Goal: Information Seeking & Learning: Learn about a topic

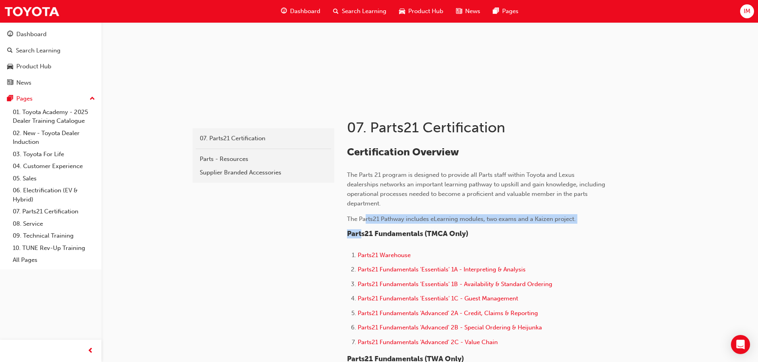
drag, startPoint x: 364, startPoint y: 223, endPoint x: 358, endPoint y: 225, distance: 6.3
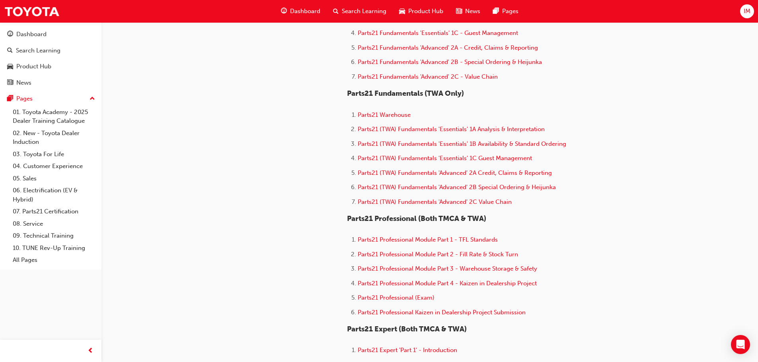
scroll to position [385, 0]
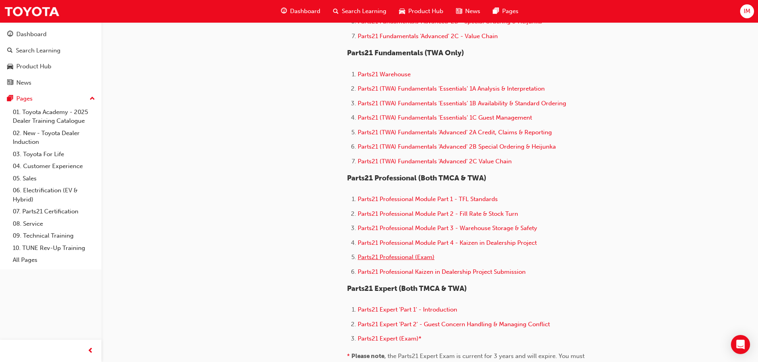
click at [388, 257] on span "Parts21 Professional (Exam)" at bounding box center [396, 257] width 77 height 7
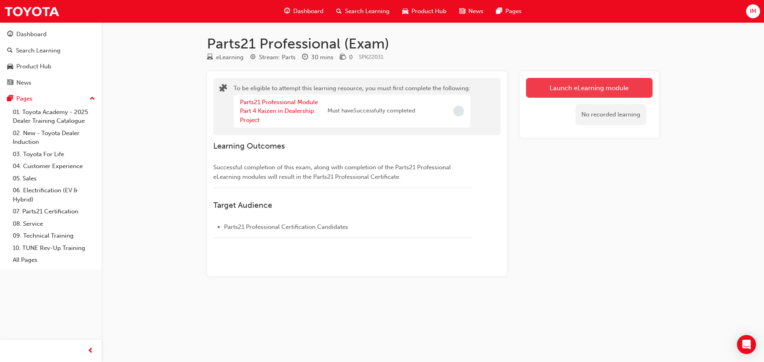
click at [622, 95] on button "Launch eLearning module" at bounding box center [589, 88] width 126 height 20
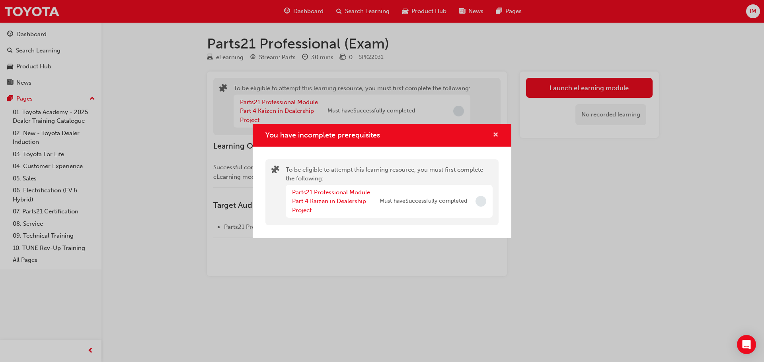
click at [492, 137] on span "cross-icon" at bounding box center [495, 135] width 6 height 7
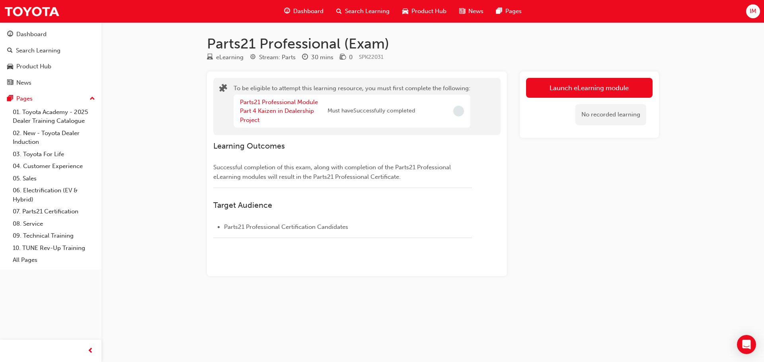
click at [325, 10] on div "Dashboard" at bounding box center [304, 11] width 52 height 16
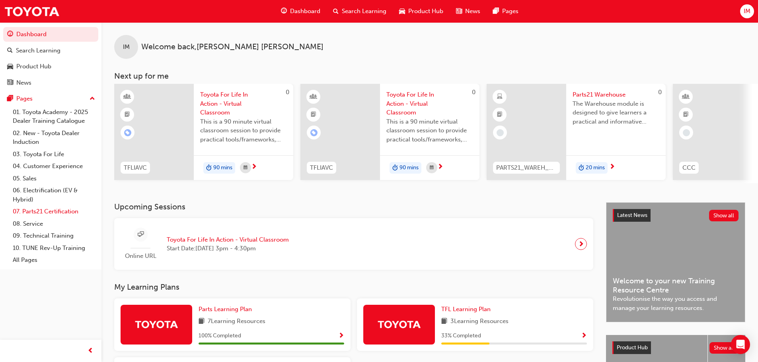
click at [68, 208] on link "07. Parts21 Certification" at bounding box center [54, 212] width 89 height 12
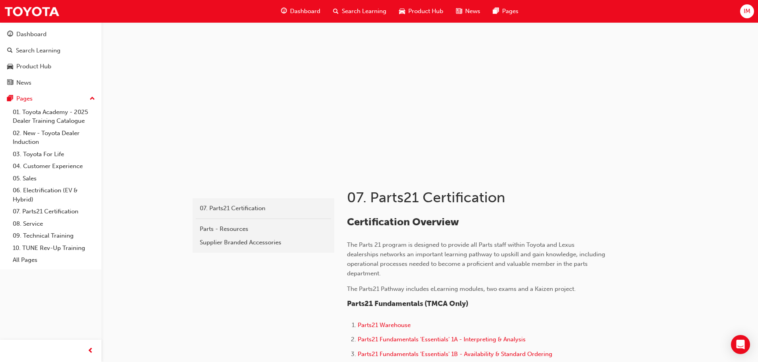
scroll to position [13, 0]
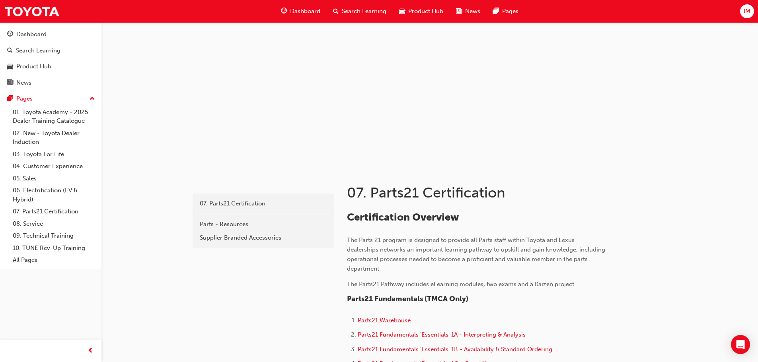
click at [394, 320] on span "Parts21 Warehouse" at bounding box center [384, 320] width 53 height 7
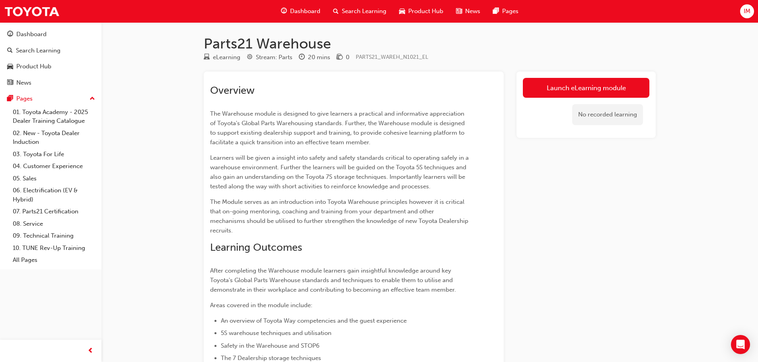
click at [564, 98] on div "No recorded learning" at bounding box center [586, 115] width 126 height 34
click at [553, 78] on link "Launch eLearning module" at bounding box center [586, 88] width 126 height 20
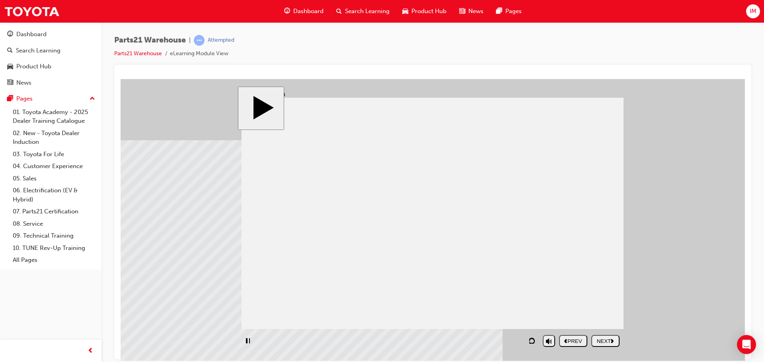
click at [558, 341] on div "playback controls" at bounding box center [420, 341] width 358 height 18
click at [572, 340] on div "playback controls" at bounding box center [420, 341] width 358 height 18
drag, startPoint x: 548, startPoint y: 315, endPoint x: 549, endPoint y: 337, distance: 21.9
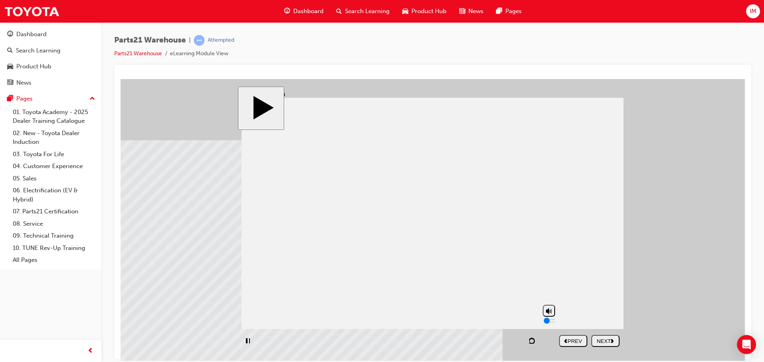
click at [549, 324] on input "volume" at bounding box center [568, 320] width 51 height 6
click at [607, 342] on div "NEXT" at bounding box center [605, 341] width 22 height 6
click at [611, 341] on div "NEXT" at bounding box center [605, 341] width 22 height 6
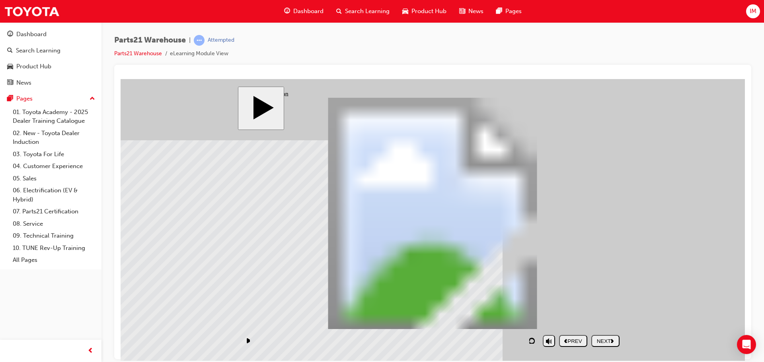
click at [605, 345] on button "NEXT" at bounding box center [605, 341] width 28 height 12
click at [363, 340] on div "playback controls" at bounding box center [389, 341] width 297 height 18
drag, startPoint x: 377, startPoint y: 342, endPoint x: 383, endPoint y: 343, distance: 6.4
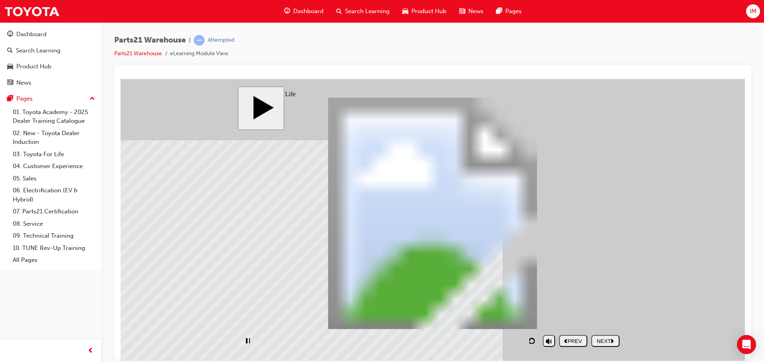
click at [378, 342] on div "playback controls" at bounding box center [389, 341] width 297 height 18
drag, startPoint x: 383, startPoint y: 343, endPoint x: 391, endPoint y: 342, distance: 8.0
click at [384, 342] on div "playback controls" at bounding box center [389, 341] width 297 height 18
click at [391, 342] on div "playback controls" at bounding box center [389, 341] width 297 height 18
click at [392, 342] on div "playback controls" at bounding box center [389, 341] width 297 height 18
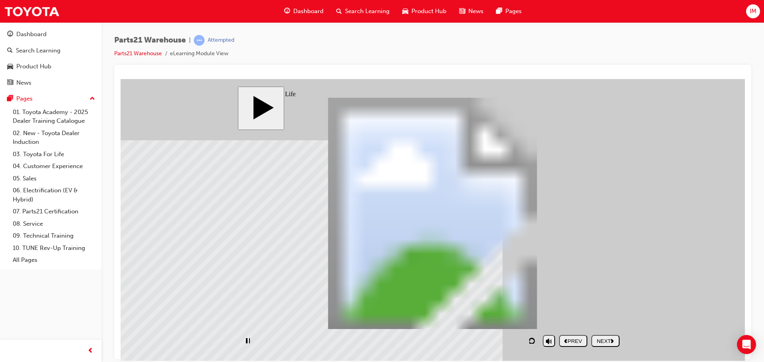
click at [392, 341] on div "playback controls" at bounding box center [389, 341] width 297 height 18
click at [392, 339] on div "playback controls" at bounding box center [389, 341] width 297 height 18
click at [393, 339] on div "playback controls" at bounding box center [389, 341] width 297 height 18
click at [394, 339] on div "playback controls" at bounding box center [389, 341] width 297 height 18
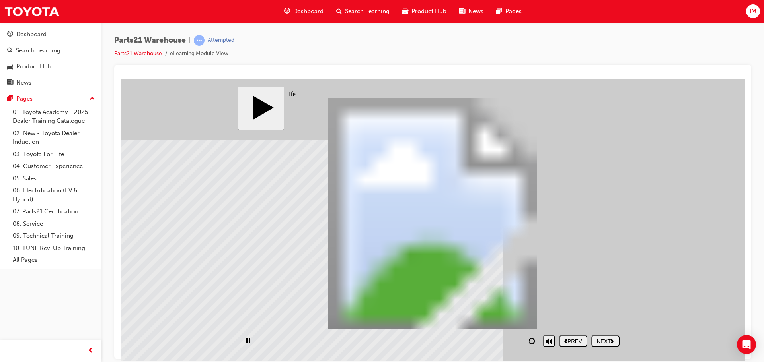
click at [394, 340] on div "playback controls" at bounding box center [389, 341] width 297 height 18
click at [506, 337] on div "playback controls" at bounding box center [389, 341] width 297 height 18
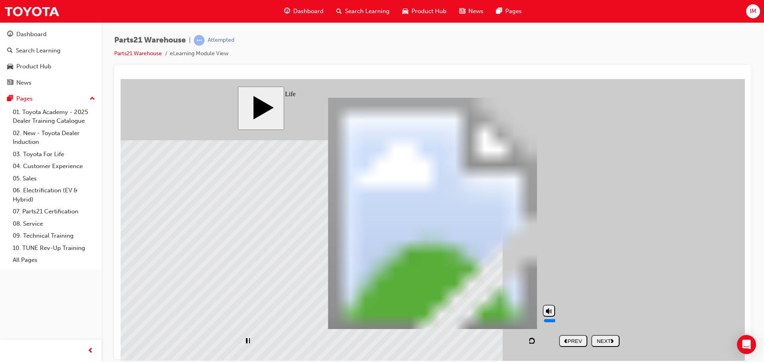
drag, startPoint x: 550, startPoint y: 331, endPoint x: 550, endPoint y: 319, distance: 12.7
type input "7"
click at [550, 319] on input "volume" at bounding box center [568, 320] width 51 height 6
drag, startPoint x: 884, startPoint y: 83, endPoint x: 676, endPoint y: 293, distance: 295.9
click at [677, 294] on body "slide: Toyota for Life PARTS21 Warehouse (Intro) PARTS21 Warehouse Rectangle 1 …" at bounding box center [433, 220] width 624 height 282
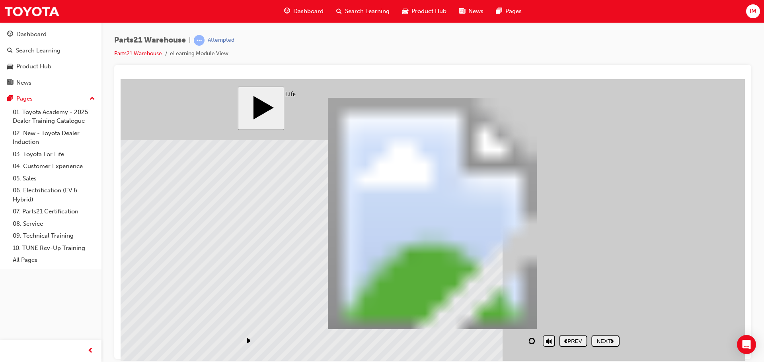
drag, startPoint x: 673, startPoint y: 229, endPoint x: 182, endPoint y: 177, distance: 493.7
click at [182, 177] on body "slide: Toyota for Life PARTS21 Warehouse (Intro) PARTS21 Warehouse Rectangle 1 …" at bounding box center [433, 220] width 624 height 282
click at [146, 116] on body "slide: Toyota for Life PARTS21 Warehouse (Intro) PARTS21 Warehouse Rectangle 1 …" at bounding box center [433, 220] width 624 height 282
drag, startPoint x: 599, startPoint y: 337, endPoint x: 597, endPoint y: 333, distance: 4.5
click at [599, 338] on div "NEXT" at bounding box center [605, 341] width 22 height 6
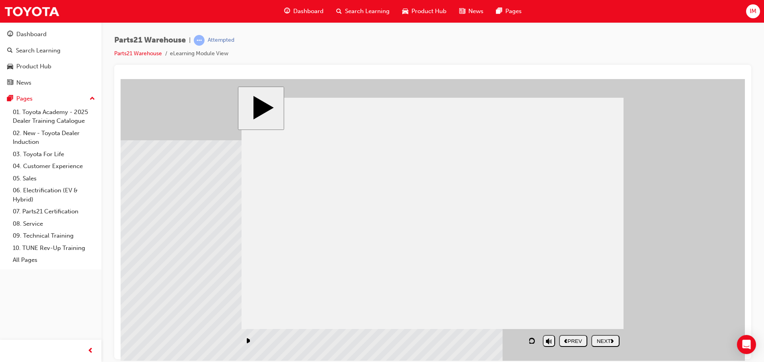
click at [595, 337] on button "NEXT" at bounding box center [605, 341] width 28 height 12
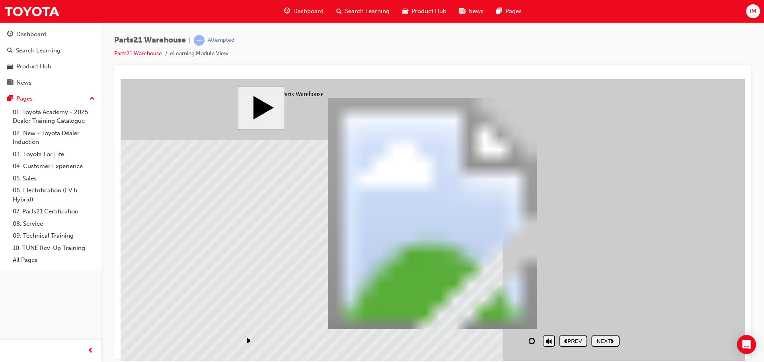
click at [599, 340] on div "NEXT" at bounding box center [605, 341] width 22 height 6
drag, startPoint x: 222, startPoint y: 201, endPoint x: 191, endPoint y: 122, distance: 84.7
click at [191, 122] on body "slide: 5S – The basis for good warehousing practices Group 1 PARTS21 Warehouse …" at bounding box center [433, 220] width 624 height 282
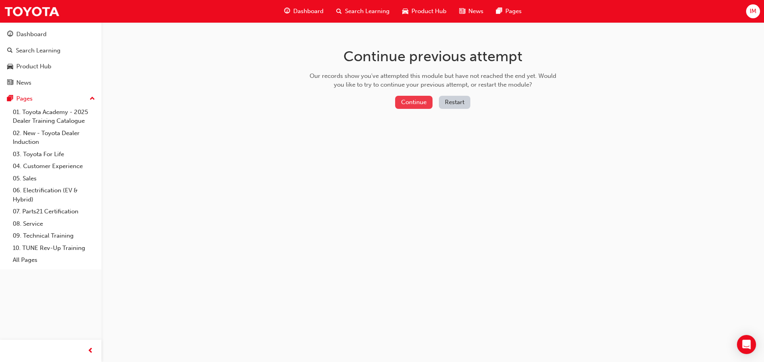
click at [408, 101] on button "Continue" at bounding box center [413, 102] width 37 height 13
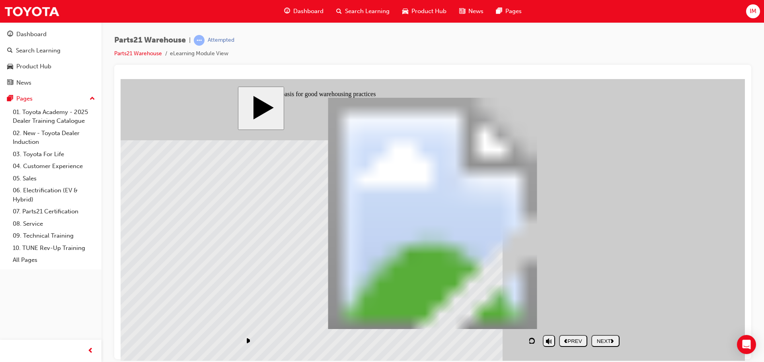
click at [603, 338] on div "NEXT" at bounding box center [605, 341] width 22 height 6
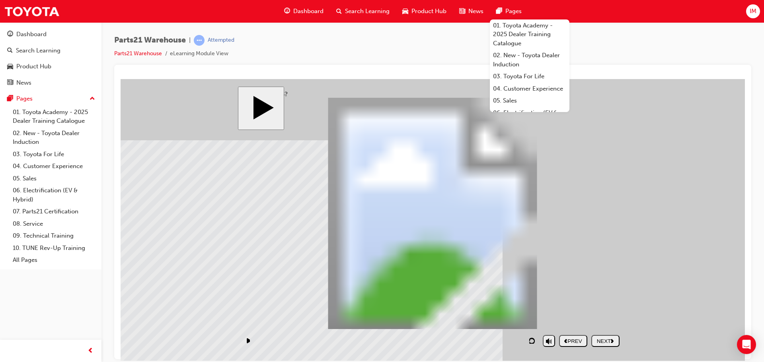
drag, startPoint x: 652, startPoint y: 133, endPoint x: 653, endPoint y: 150, distance: 16.7
click at [652, 132] on body "slide: 5S - Sort PARTS21 Warehouse (5S) PARTS21 Warehouse Rectangle 1 home icon…" at bounding box center [433, 220] width 624 height 282
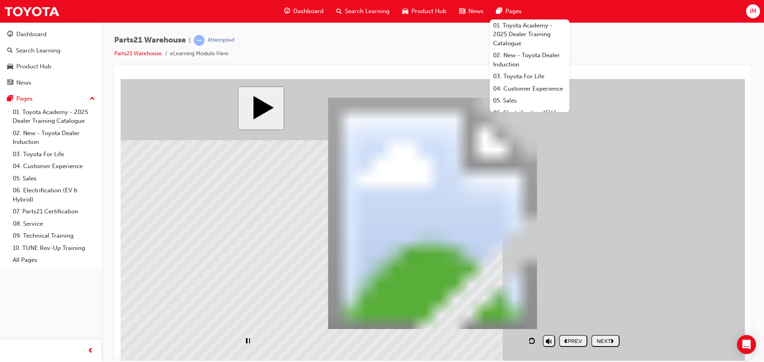
scroll to position [94, 0]
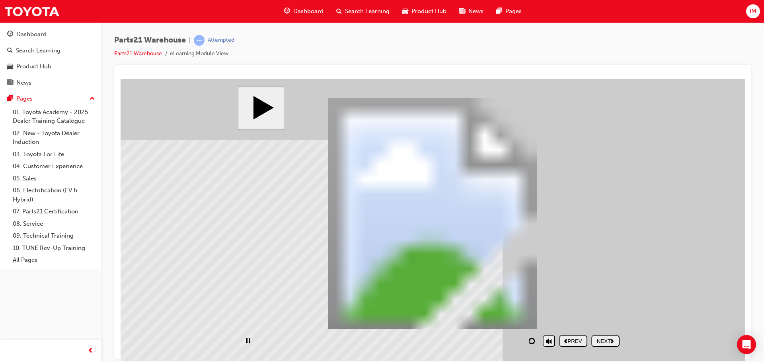
drag, startPoint x: 640, startPoint y: 23, endPoint x: 626, endPoint y: 28, distance: 15.4
click at [641, 24] on div "Parts21 Warehouse | Attempted Parts21 Warehouse eLearning Module View" at bounding box center [432, 182] width 662 height 320
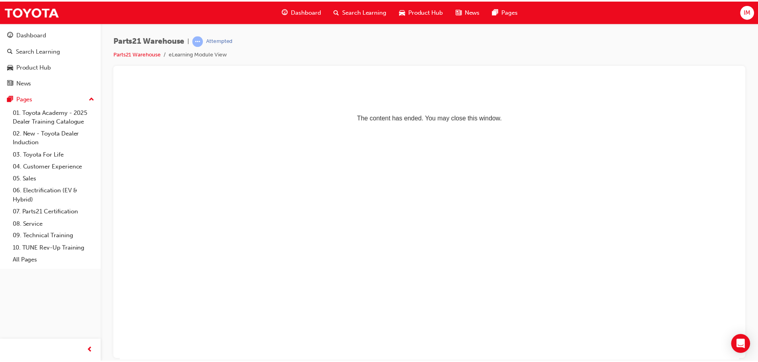
scroll to position [0, 0]
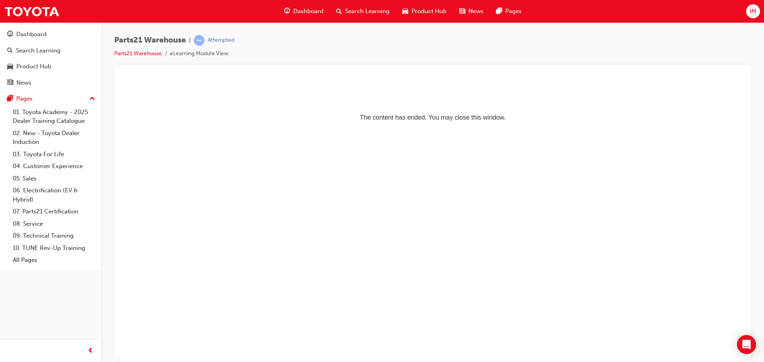
click at [162, 54] on li "Parts21 Warehouse" at bounding box center [142, 53] width 56 height 9
click at [148, 52] on link "Parts21 Warehouse" at bounding box center [138, 53] width 48 height 7
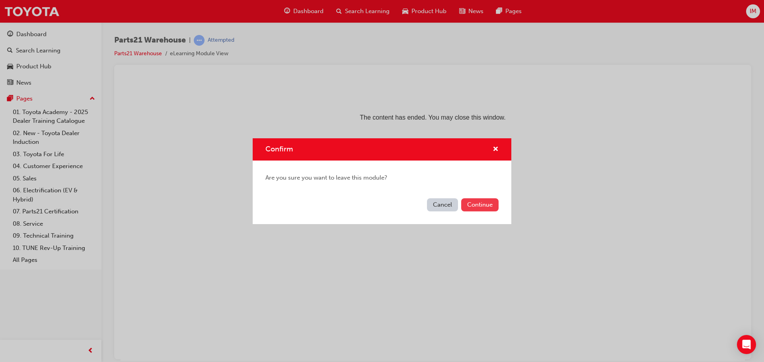
click at [489, 205] on button "Continue" at bounding box center [479, 204] width 37 height 13
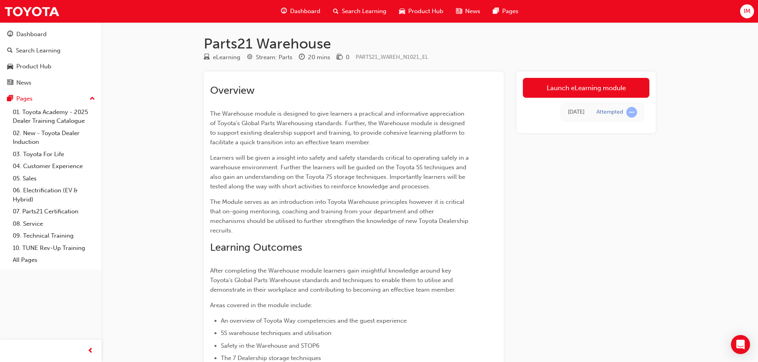
click at [311, 11] on span "Dashboard" at bounding box center [305, 11] width 30 height 9
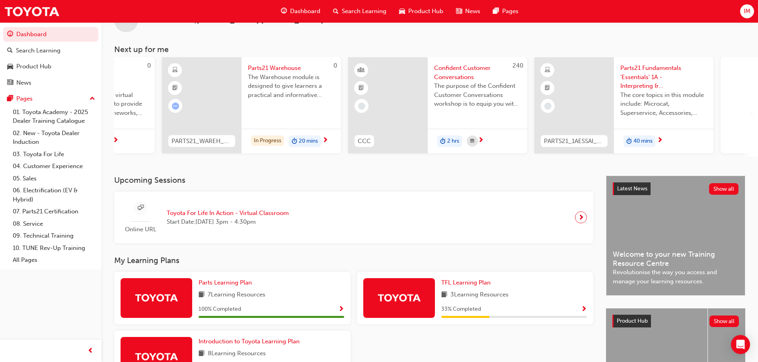
scroll to position [0, 240]
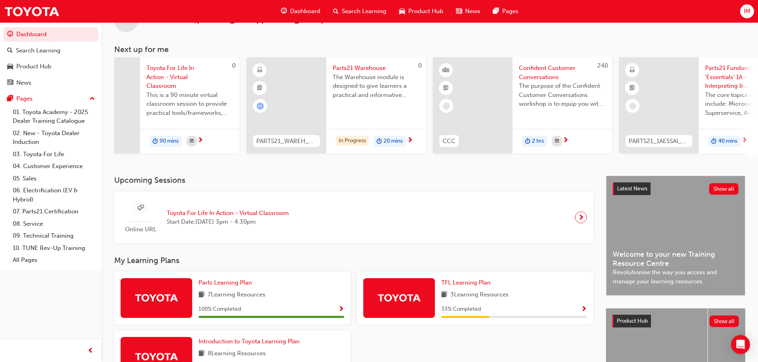
click at [408, 142] on span "next-icon" at bounding box center [410, 140] width 6 height 7
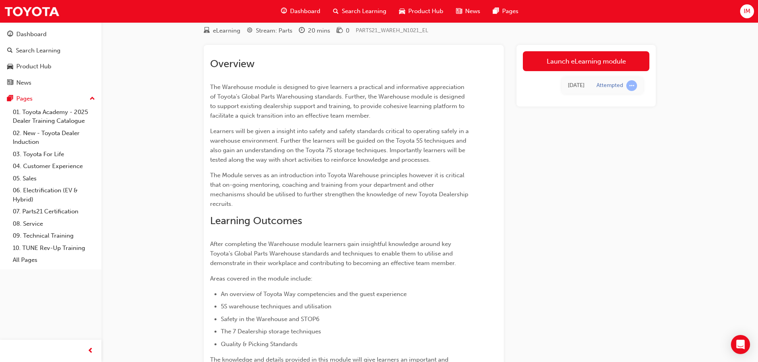
click at [580, 50] on div "Launch eLearning module [DATE] Attempted" at bounding box center [585, 76] width 139 height 62
click at [580, 56] on link "Launch eLearning module" at bounding box center [586, 61] width 126 height 20
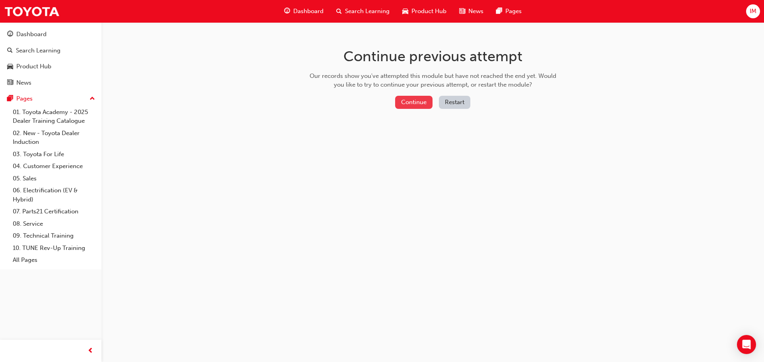
click at [413, 99] on button "Continue" at bounding box center [413, 102] width 37 height 13
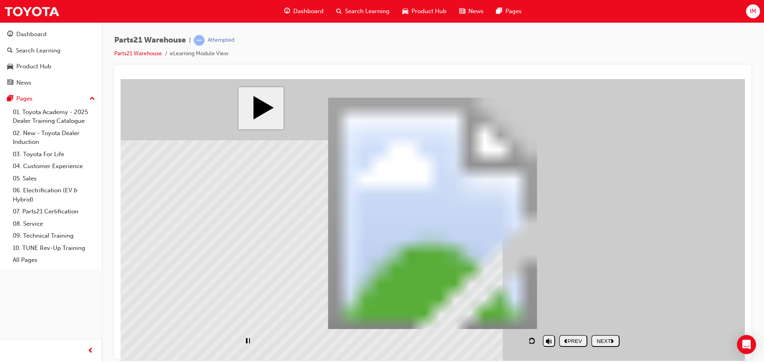
click at [602, 342] on nav "PREV NEXT SUBMIT" at bounding box center [589, 341] width 60 height 18
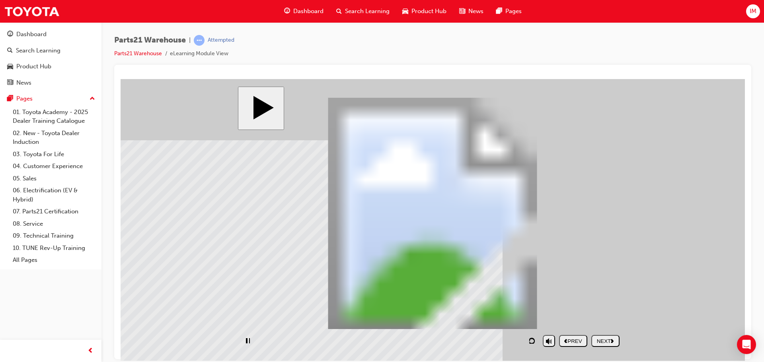
click at [602, 342] on nav "PREV NEXT SUBMIT" at bounding box center [589, 341] width 60 height 18
drag, startPoint x: 602, startPoint y: 342, endPoint x: 542, endPoint y: 304, distance: 70.6
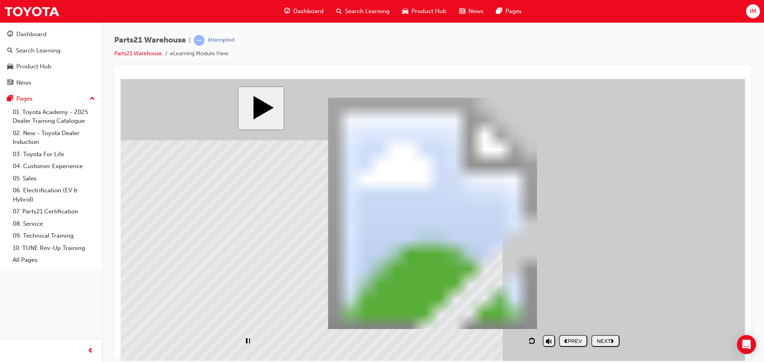
click at [605, 342] on div "NEXT" at bounding box center [605, 341] width 22 height 6
click at [610, 338] on div "NEXT" at bounding box center [605, 341] width 22 height 6
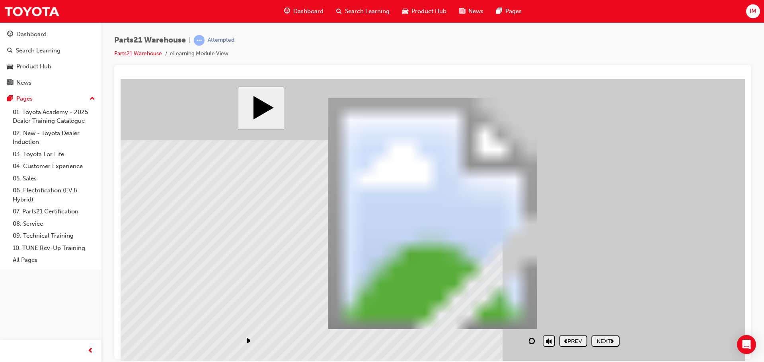
click at [599, 339] on div "NEXT" at bounding box center [605, 341] width 22 height 6
click at [601, 336] on button "NEXT" at bounding box center [605, 341] width 28 height 12
click at [611, 338] on div "NEXT" at bounding box center [605, 341] width 22 height 6
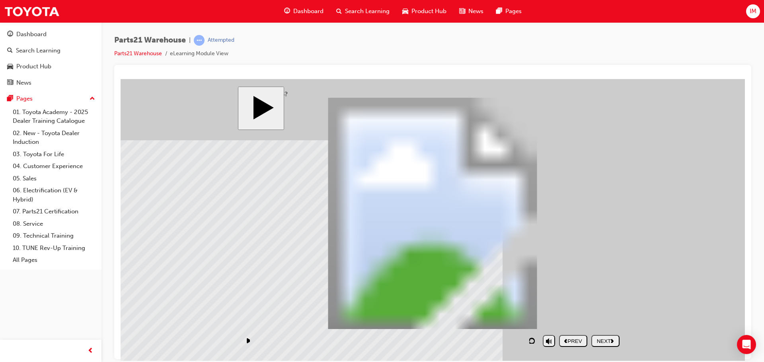
click at [611, 338] on div "NEXT" at bounding box center [605, 341] width 22 height 6
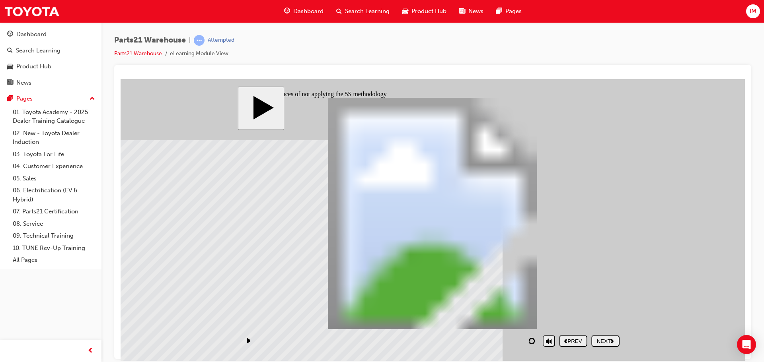
click at [611, 338] on div "NEXT" at bounding box center [605, 341] width 22 height 6
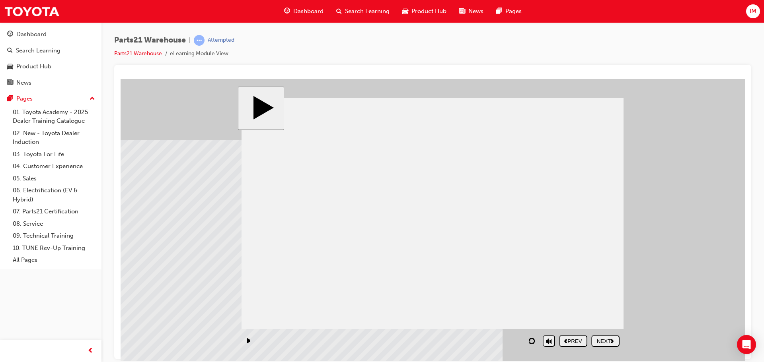
click at [611, 338] on div "NEXT" at bounding box center [605, 341] width 22 height 6
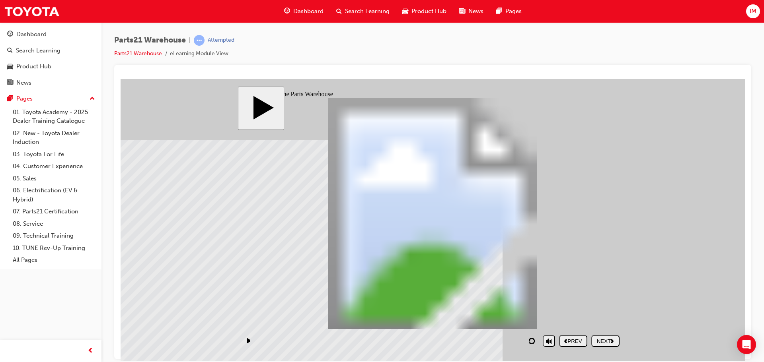
click at [611, 338] on div "NEXT" at bounding box center [605, 341] width 22 height 6
click at [600, 338] on div "NEXT" at bounding box center [605, 341] width 22 height 6
drag, startPoint x: 297, startPoint y: 238, endPoint x: 319, endPoint y: 223, distance: 26.6
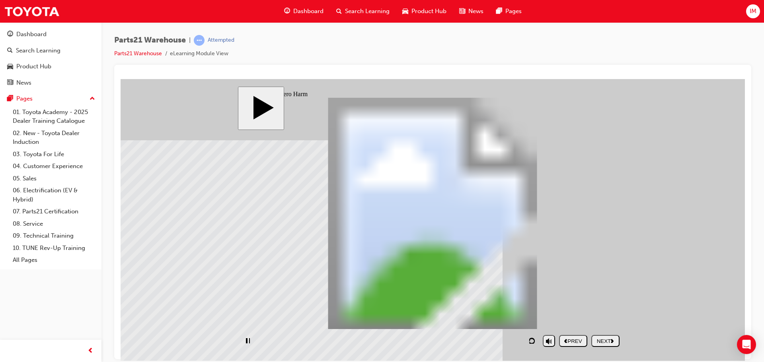
drag, startPoint x: 433, startPoint y: 200, endPoint x: 459, endPoint y: 200, distance: 26.3
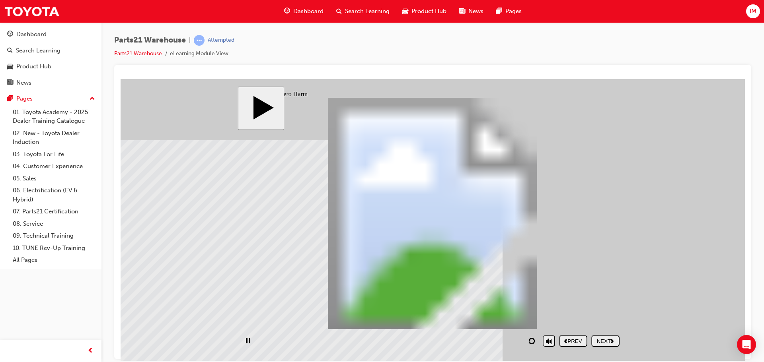
click at [371, 277] on div "Rectangle 1 Electric shocks Rectangle 1 Hit by vehicles Rectangle 1 Crushed by …" at bounding box center [432, 216] width 382 height 239
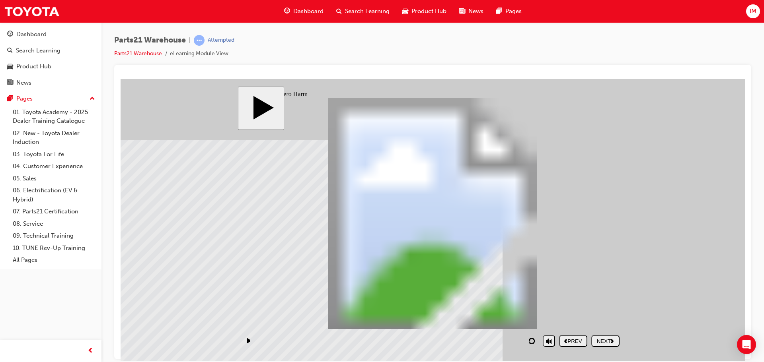
click at [596, 342] on div "NEXT" at bounding box center [605, 341] width 22 height 6
drag, startPoint x: 403, startPoint y: 280, endPoint x: 309, endPoint y: 201, distance: 122.3
drag, startPoint x: 478, startPoint y: 284, endPoint x: 290, endPoint y: 229, distance: 195.7
drag, startPoint x: 464, startPoint y: 307, endPoint x: 594, endPoint y: 171, distance: 187.9
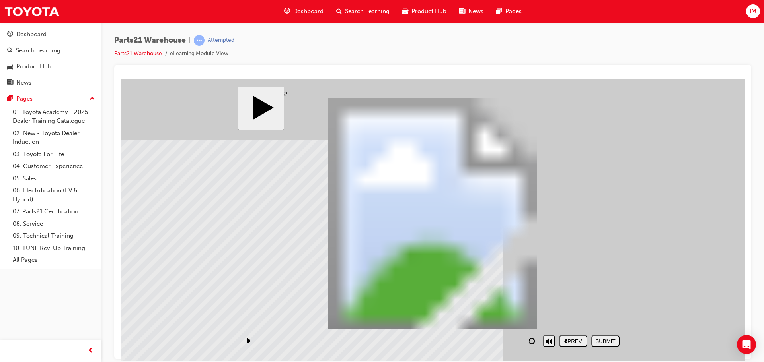
drag, startPoint x: 578, startPoint y: 184, endPoint x: 579, endPoint y: 206, distance: 21.9
drag, startPoint x: 549, startPoint y: 313, endPoint x: 583, endPoint y: 186, distance: 131.8
drag, startPoint x: 571, startPoint y: 281, endPoint x: 313, endPoint y: 158, distance: 285.4
drag, startPoint x: 557, startPoint y: 170, endPoint x: 280, endPoint y: 146, distance: 277.5
drag, startPoint x: 566, startPoint y: 265, endPoint x: 565, endPoint y: 180, distance: 84.3
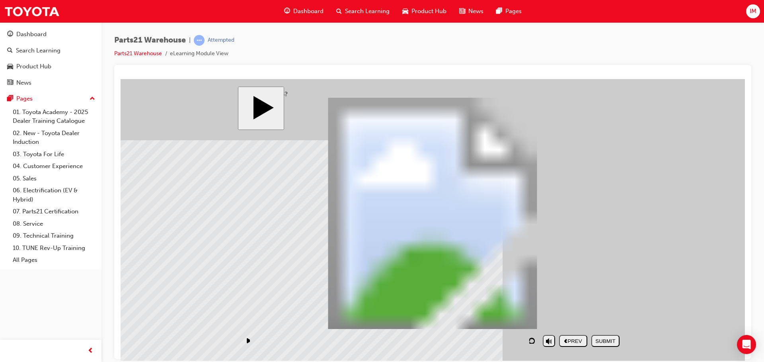
click at [599, 341] on div "SUBMIT" at bounding box center [605, 341] width 22 height 6
click at [601, 339] on div "NEXT" at bounding box center [605, 341] width 22 height 6
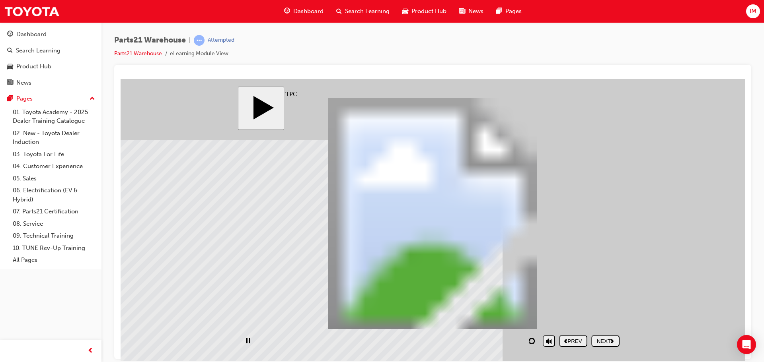
click at [601, 337] on button "NEXT" at bounding box center [605, 341] width 28 height 12
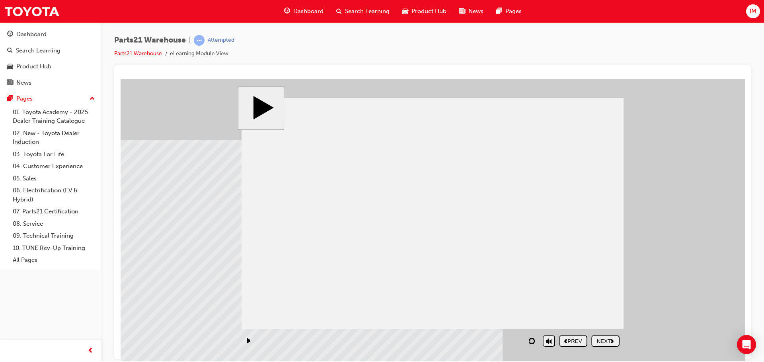
click at [600, 341] on div "NEXT" at bounding box center [605, 341] width 22 height 6
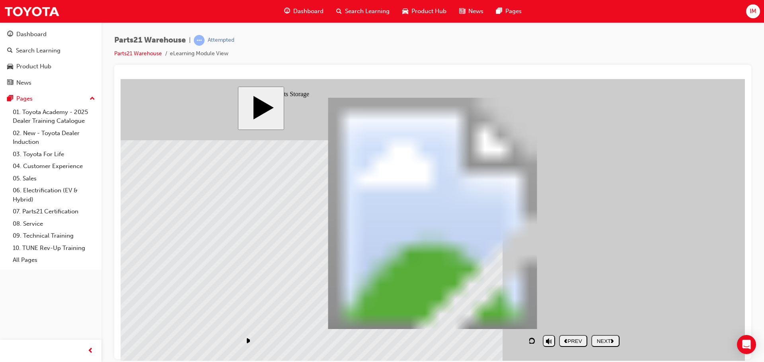
click at [601, 338] on div "NEXT" at bounding box center [605, 341] width 22 height 6
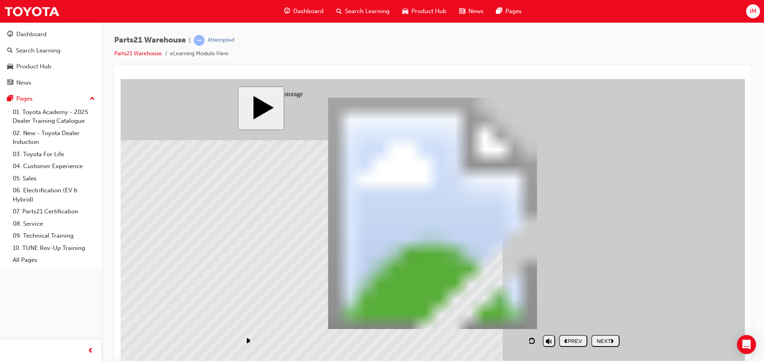
click at [616, 339] on div "NEXT" at bounding box center [605, 341] width 22 height 6
click at [601, 336] on button "NEXT" at bounding box center [605, 341] width 28 height 12
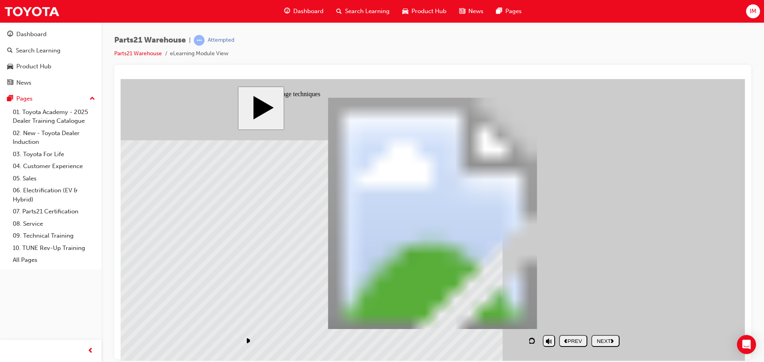
click at [263, 222] on div "Rectangle 3 3 Store within easy reach Rectangle 3 2 Vertical storage Rectangle …" at bounding box center [432, 216] width 382 height 239
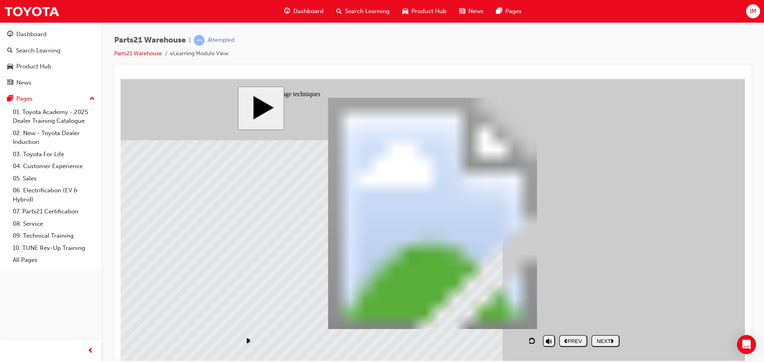
click at [261, 261] on div "Rectangle 3 5 Separate location for each part number Rectangle 3 4 Heavy parts …" at bounding box center [432, 216] width 382 height 239
click at [261, 279] on div "Rectangle 3 6 Irregularity control Rectangle 3 5 Separate location for each par…" at bounding box center [432, 216] width 382 height 239
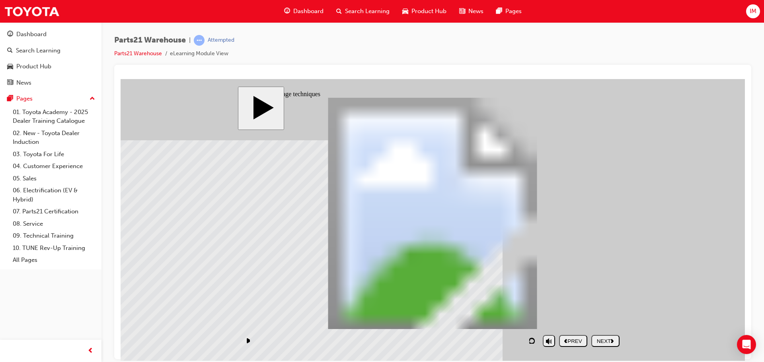
click at [601, 342] on div "NEXT" at bounding box center [605, 341] width 22 height 6
click at [601, 342] on nav "PREV NEXT SUBMIT" at bounding box center [589, 341] width 60 height 18
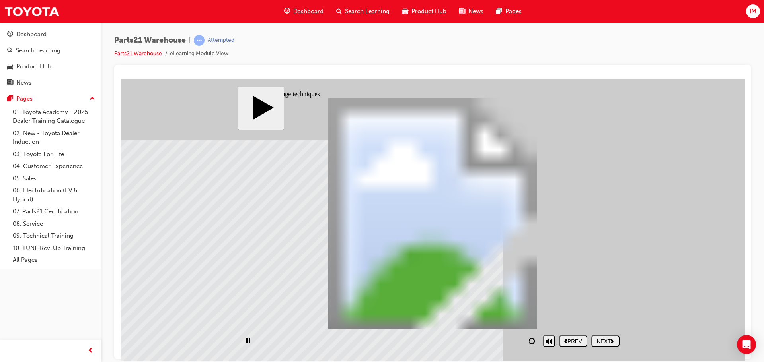
drag, startPoint x: 611, startPoint y: 341, endPoint x: 572, endPoint y: 333, distance: 39.9
click at [610, 341] on div "NEXT" at bounding box center [605, 341] width 22 height 6
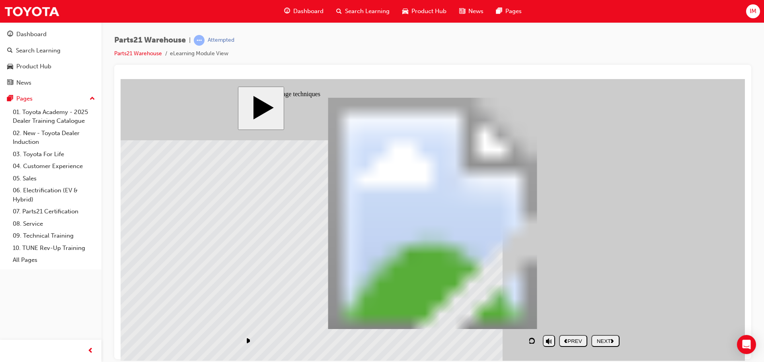
click at [598, 342] on div "NEXT" at bounding box center [605, 341] width 22 height 6
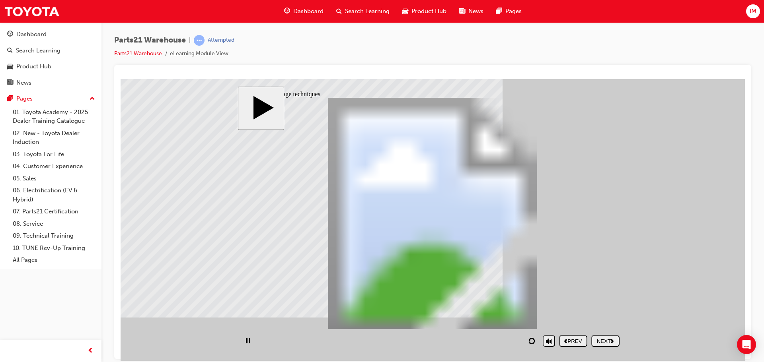
type input "6"
click at [598, 345] on button "NEXT" at bounding box center [605, 341] width 28 height 12
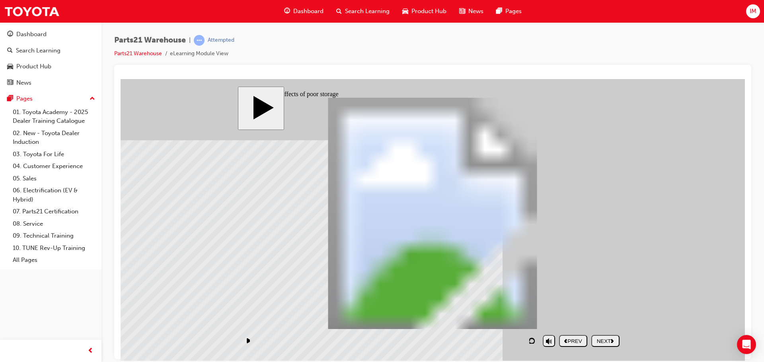
click at [601, 338] on div "NEXT" at bounding box center [605, 341] width 22 height 6
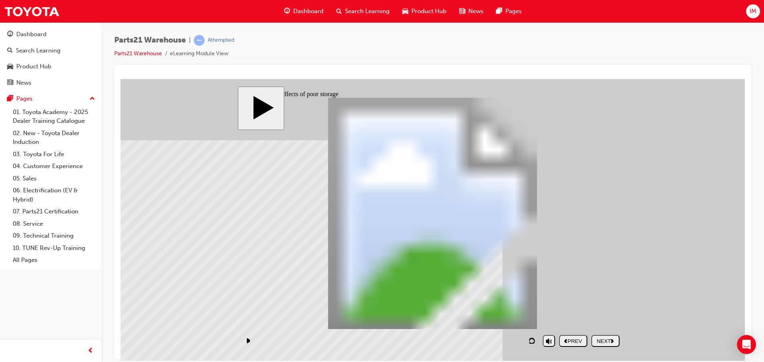
drag, startPoint x: 481, startPoint y: 205, endPoint x: 468, endPoint y: 205, distance: 12.3
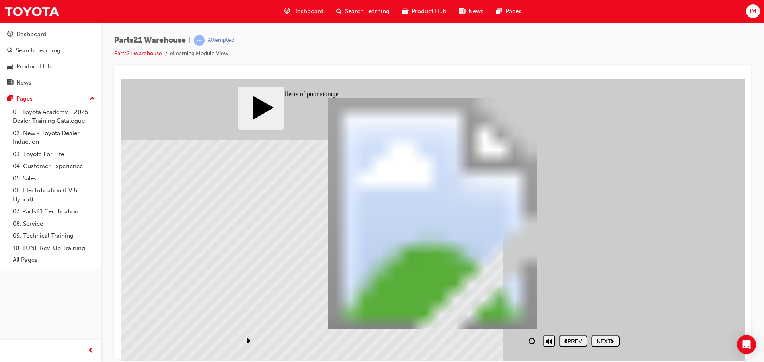
drag, startPoint x: 470, startPoint y: 204, endPoint x: 342, endPoint y: 243, distance: 133.0
drag, startPoint x: 333, startPoint y: 248, endPoint x: 330, endPoint y: 245, distance: 4.8
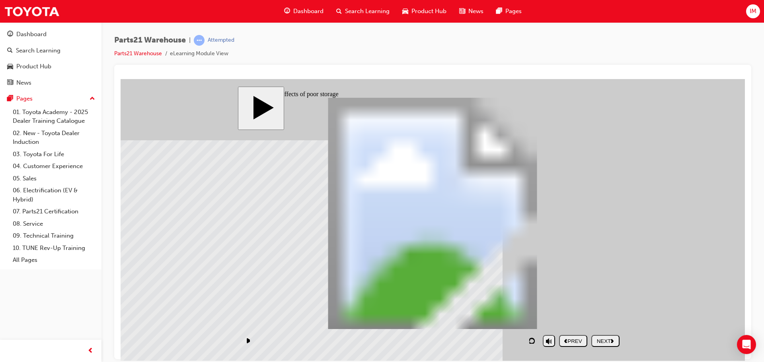
click at [330, 245] on div "Rectangle 1 Rectangle 1 Rectangle 1 PARTS21 Warehouse (Storage techniques) Rect…" at bounding box center [432, 216] width 382 height 239
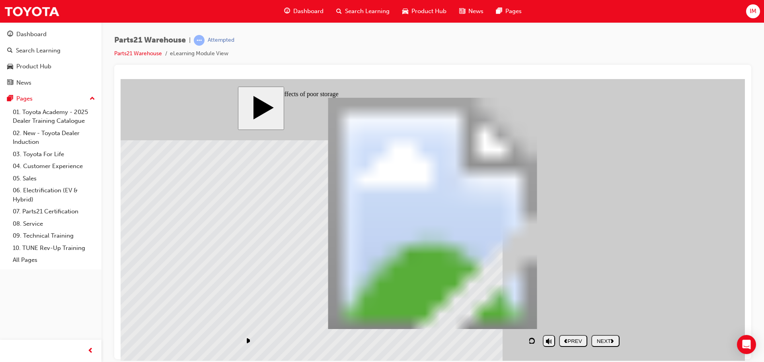
drag, startPoint x: 463, startPoint y: 203, endPoint x: 474, endPoint y: 200, distance: 11.5
click at [474, 200] on div "Rectangle 1 Rectangle 1 Rectangle 1 Rectangle 1 PARTS21 Warehouse (Storage tech…" at bounding box center [432, 216] width 382 height 239
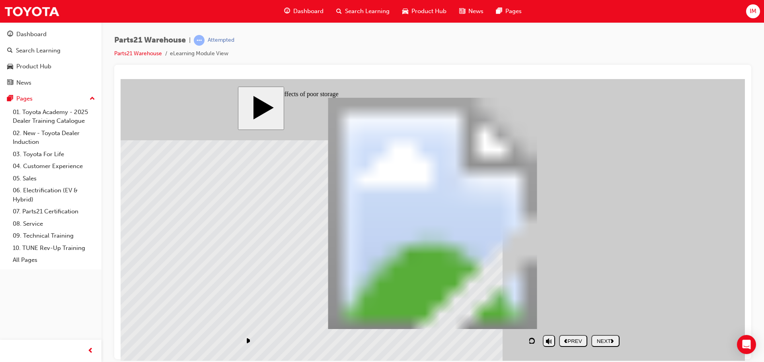
click at [600, 333] on nav "PREV NEXT SUBMIT" at bounding box center [589, 341] width 60 height 18
click at [599, 338] on div "NEXT" at bounding box center [605, 341] width 22 height 6
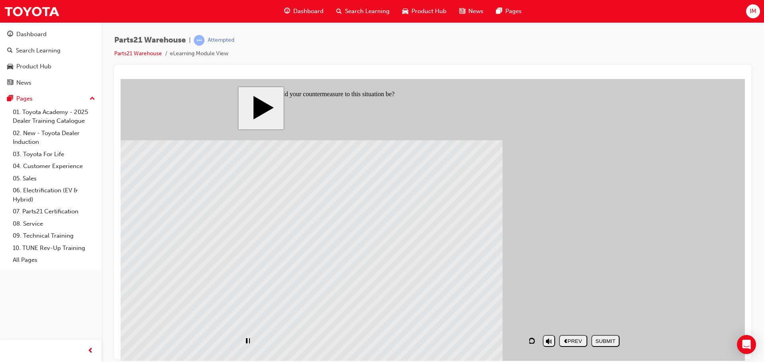
drag, startPoint x: 429, startPoint y: 163, endPoint x: 430, endPoint y: 173, distance: 10.4
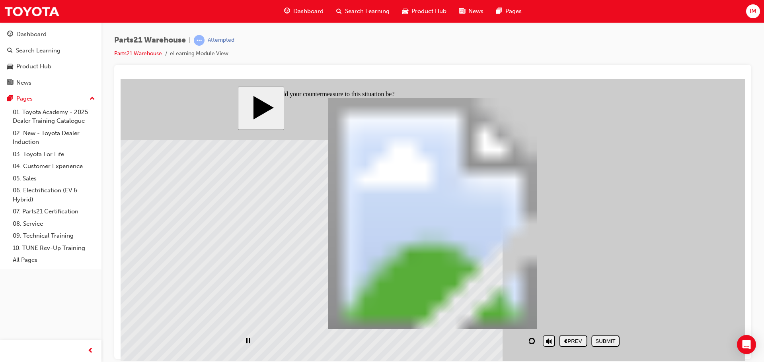
checkbox input "true"
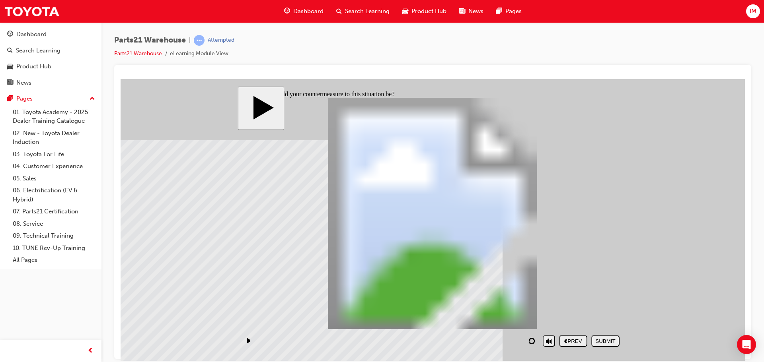
checkbox input "true"
click at [603, 339] on div "SUBMIT" at bounding box center [605, 341] width 22 height 6
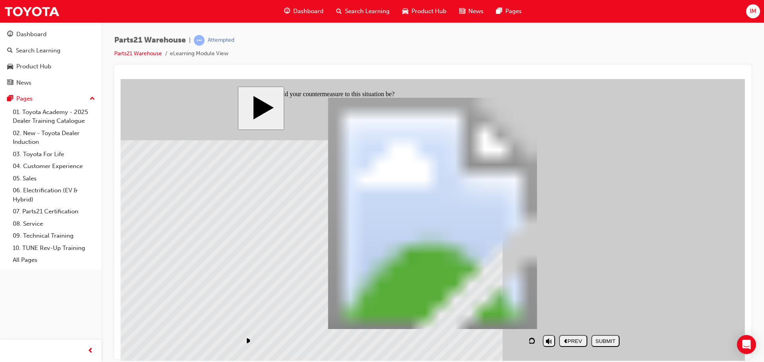
click at [611, 341] on icon "next" at bounding box center [612, 341] width 3 height 4
click at [604, 340] on div "NEXT" at bounding box center [605, 341] width 22 height 6
click at [604, 339] on nav "PREV NEXT SUBMIT" at bounding box center [589, 341] width 60 height 18
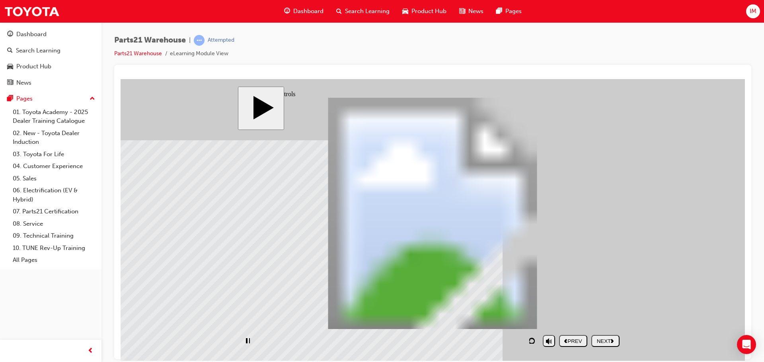
click at [604, 339] on nav "PREV NEXT SUBMIT" at bounding box center [589, 341] width 60 height 18
click at [605, 340] on nav "PREV NEXT SUBMIT" at bounding box center [589, 341] width 60 height 18
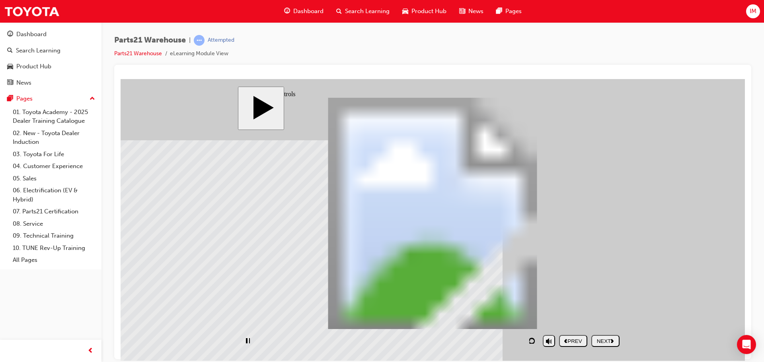
click at [605, 340] on nav "PREV NEXT SUBMIT" at bounding box center [589, 341] width 60 height 18
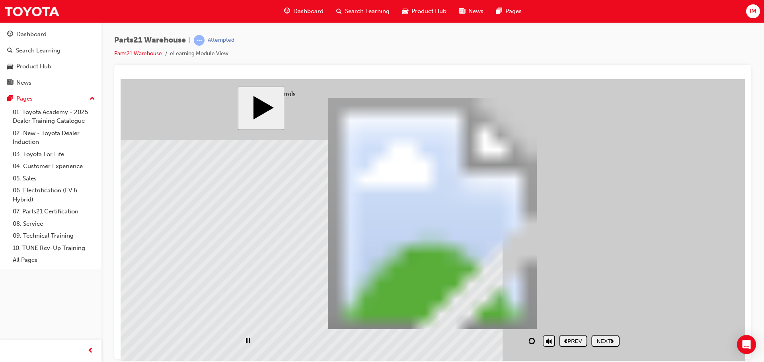
click at [604, 339] on nav "PREV NEXT SUBMIT" at bounding box center [589, 341] width 60 height 18
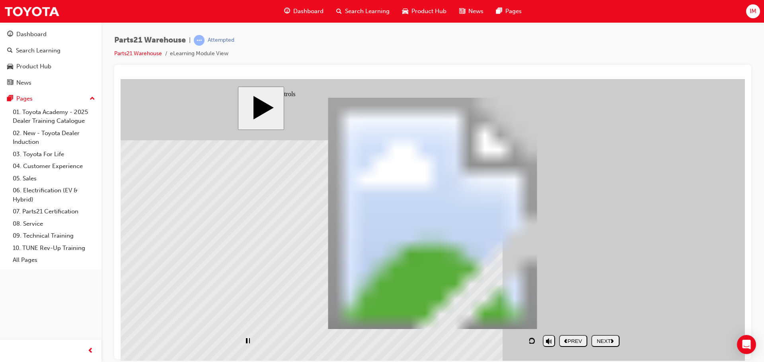
click at [604, 339] on nav "PREV NEXT SUBMIT" at bounding box center [589, 341] width 60 height 18
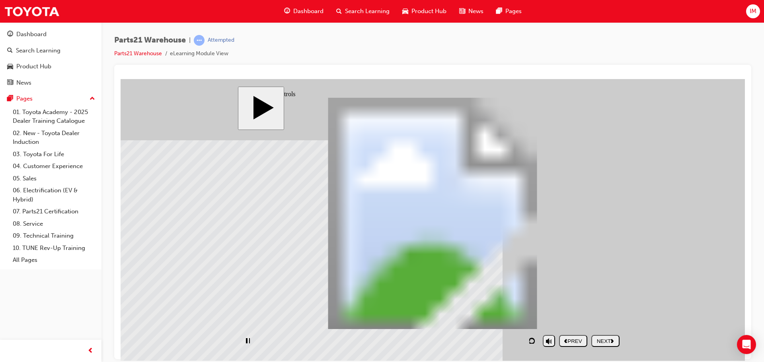
click at [604, 339] on nav "PREV NEXT SUBMIT" at bounding box center [589, 341] width 60 height 18
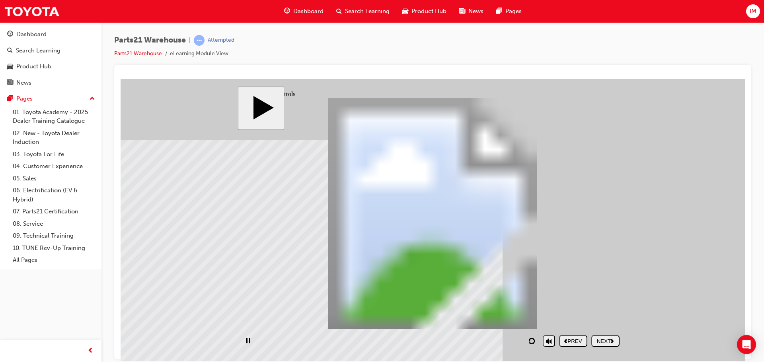
click at [604, 339] on nav "PREV NEXT SUBMIT" at bounding box center [589, 341] width 60 height 18
click at [604, 339] on div "NEXT" at bounding box center [605, 341] width 22 height 6
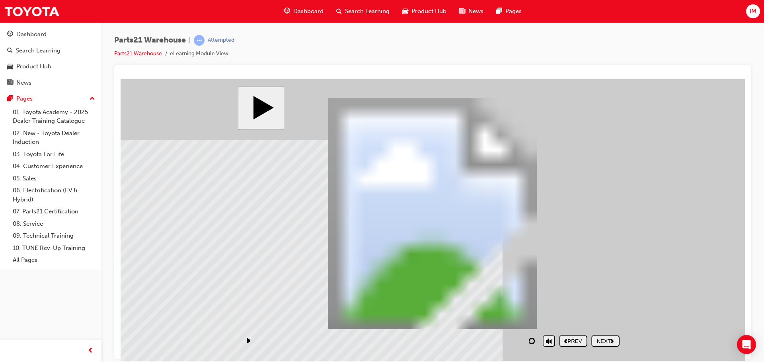
click at [604, 339] on nav "PREV NEXT SUBMIT" at bounding box center [589, 341] width 60 height 18
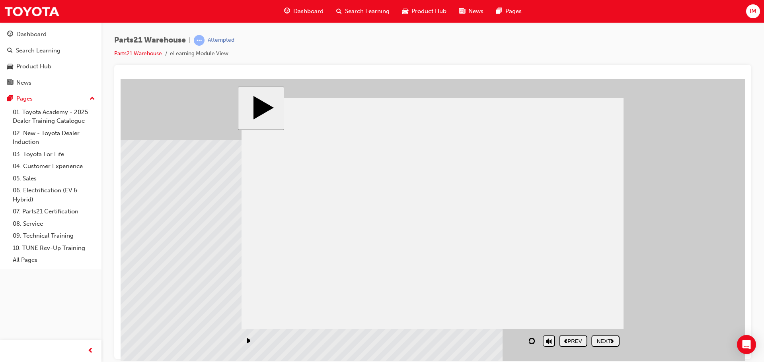
click at [603, 338] on div "NEXT" at bounding box center [605, 341] width 22 height 6
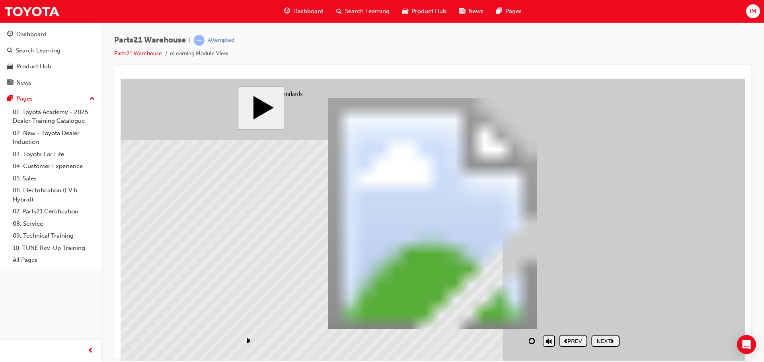
click at [606, 340] on div "NEXT" at bounding box center [605, 341] width 22 height 6
click at [605, 340] on div "NEXT" at bounding box center [605, 341] width 22 height 6
drag, startPoint x: 589, startPoint y: 187, endPoint x: 574, endPoint y: 193, distance: 16.1
drag, startPoint x: 596, startPoint y: 189, endPoint x: 511, endPoint y: 276, distance: 121.8
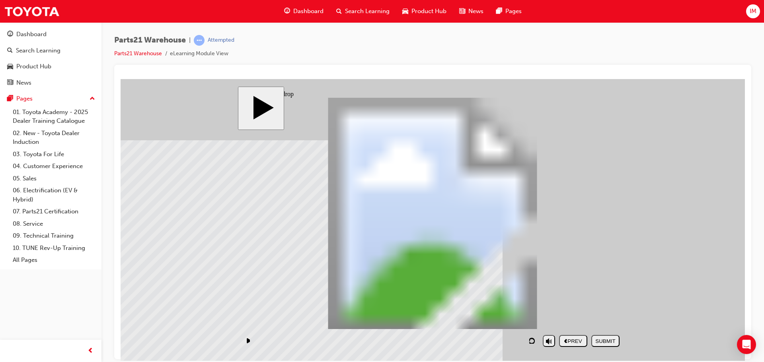
drag, startPoint x: 556, startPoint y: 266, endPoint x: 475, endPoint y: 185, distance: 113.6
click at [605, 338] on div "SUBMIT" at bounding box center [605, 341] width 22 height 6
drag, startPoint x: 442, startPoint y: 255, endPoint x: 438, endPoint y: 247, distance: 8.7
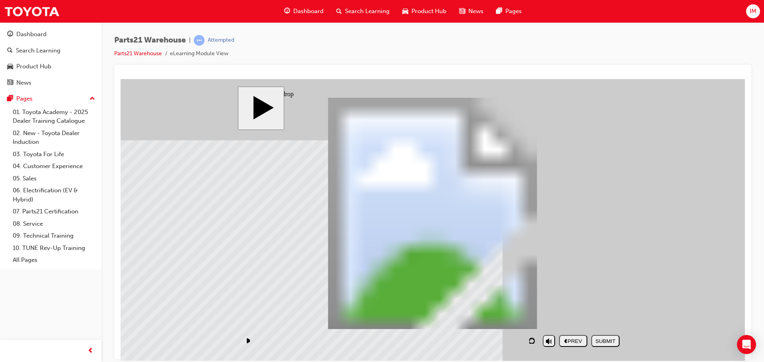
drag, startPoint x: 560, startPoint y: 200, endPoint x: 502, endPoint y: 287, distance: 104.3
drag, startPoint x: 549, startPoint y: 264, endPoint x: 476, endPoint y: 188, distance: 105.5
click at [608, 340] on div "SUBMIT" at bounding box center [605, 341] width 22 height 6
drag, startPoint x: 544, startPoint y: 259, endPoint x: 516, endPoint y: 177, distance: 87.1
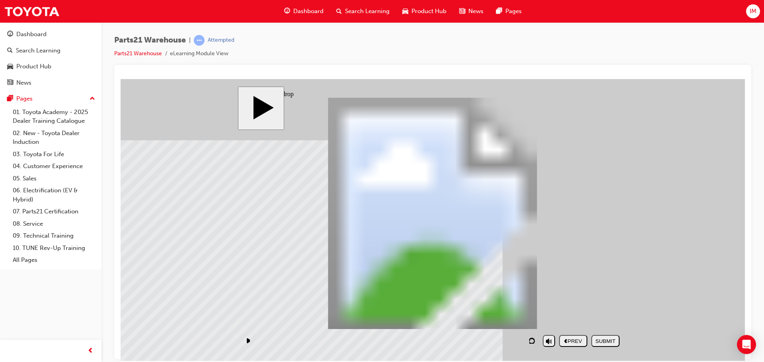
drag, startPoint x: 574, startPoint y: 169, endPoint x: 479, endPoint y: 262, distance: 132.5
click at [603, 341] on div "SUBMIT" at bounding box center [605, 341] width 22 height 6
drag, startPoint x: 592, startPoint y: 192, endPoint x: 478, endPoint y: 269, distance: 137.4
drag, startPoint x: 572, startPoint y: 269, endPoint x: 425, endPoint y: 156, distance: 184.9
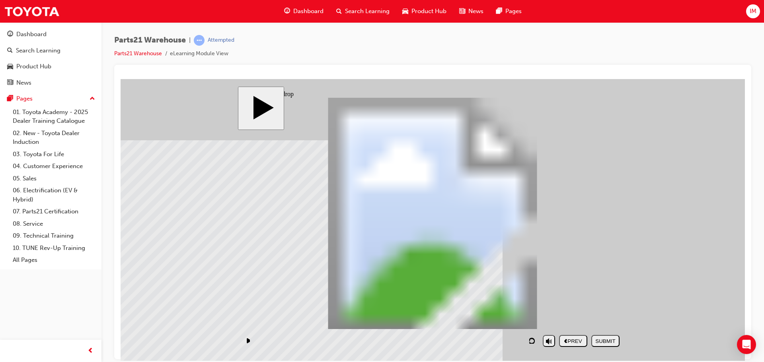
click at [611, 338] on div "SUBMIT" at bounding box center [605, 341] width 22 height 6
click at [605, 340] on div "NEXT" at bounding box center [605, 341] width 22 height 6
drag, startPoint x: 389, startPoint y: 285, endPoint x: 544, endPoint y: 240, distance: 162.0
drag, startPoint x: 310, startPoint y: 292, endPoint x: 309, endPoint y: 244, distance: 47.3
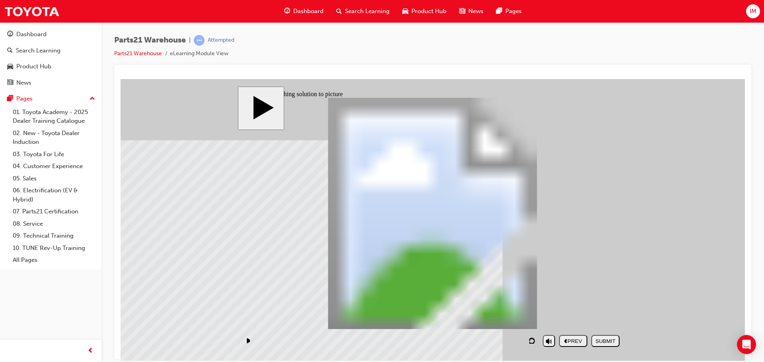
drag, startPoint x: 464, startPoint y: 282, endPoint x: 471, endPoint y: 238, distance: 44.3
drag, startPoint x: 567, startPoint y: 290, endPoint x: 412, endPoint y: 260, distance: 158.1
click at [607, 344] on button "SUBMIT" at bounding box center [605, 341] width 28 height 12
click at [611, 339] on div "NEXT" at bounding box center [605, 341] width 22 height 6
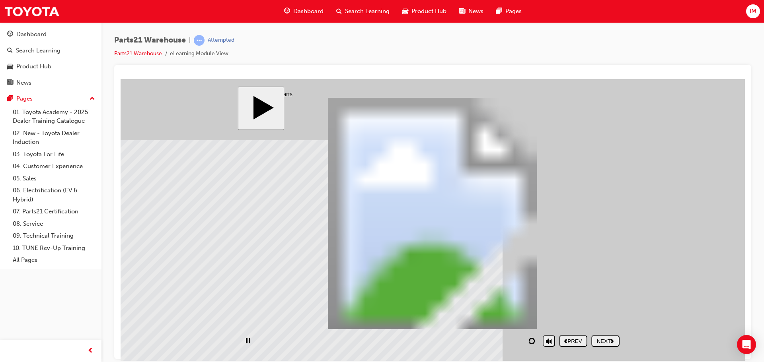
click at [612, 342] on nav "PREV NEXT SUBMIT" at bounding box center [589, 341] width 60 height 18
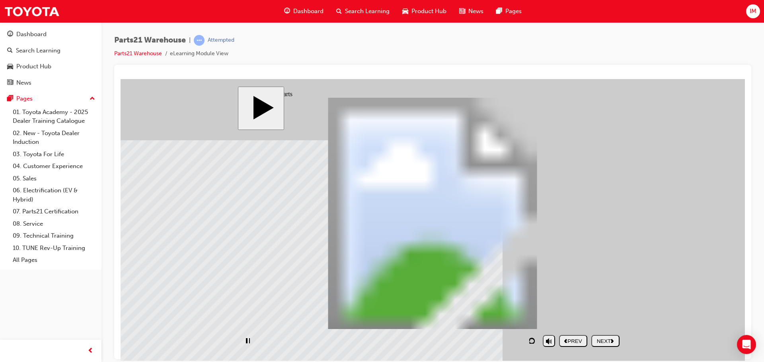
click at [612, 342] on nav "PREV NEXT SUBMIT" at bounding box center [589, 341] width 60 height 18
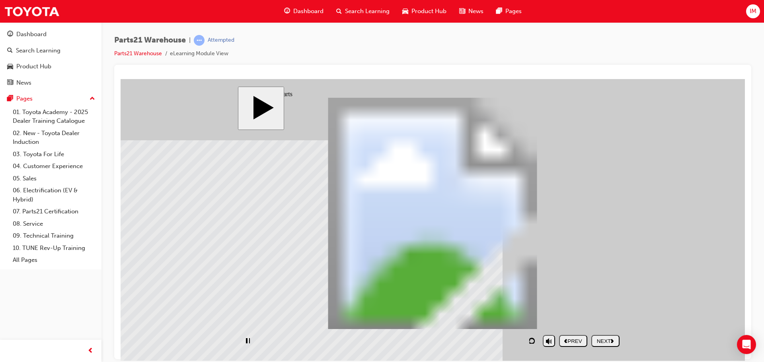
click at [612, 342] on nav "PREV NEXT SUBMIT" at bounding box center [589, 341] width 60 height 18
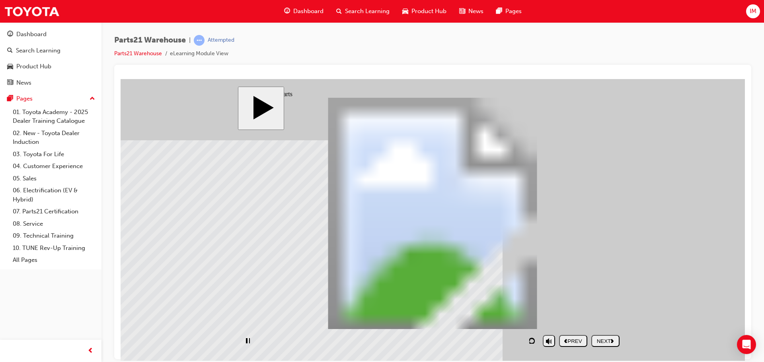
click at [612, 342] on nav "PREV NEXT SUBMIT" at bounding box center [589, 341] width 60 height 18
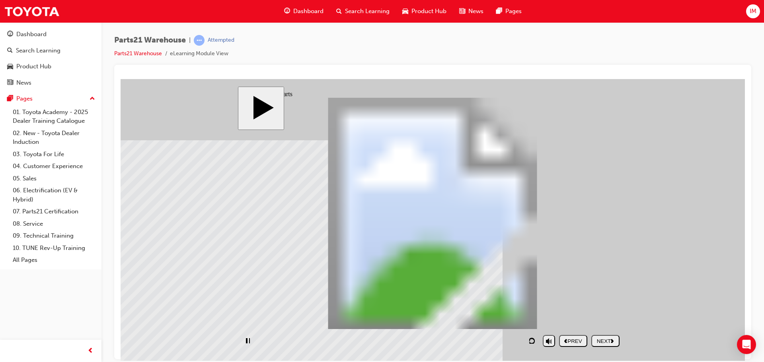
click at [612, 342] on nav "PREV NEXT SUBMIT" at bounding box center [589, 341] width 60 height 18
click at [612, 342] on polygon "next" at bounding box center [612, 341] width 3 height 4
click at [612, 342] on nav "PREV NEXT SUBMIT" at bounding box center [589, 341] width 60 height 18
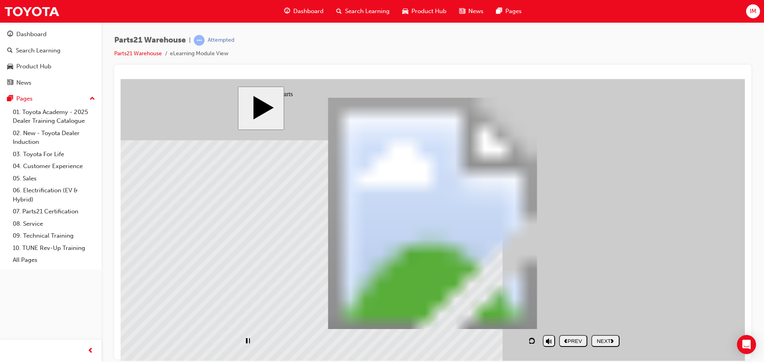
click at [612, 342] on nav "PREV NEXT SUBMIT" at bounding box center [589, 341] width 60 height 18
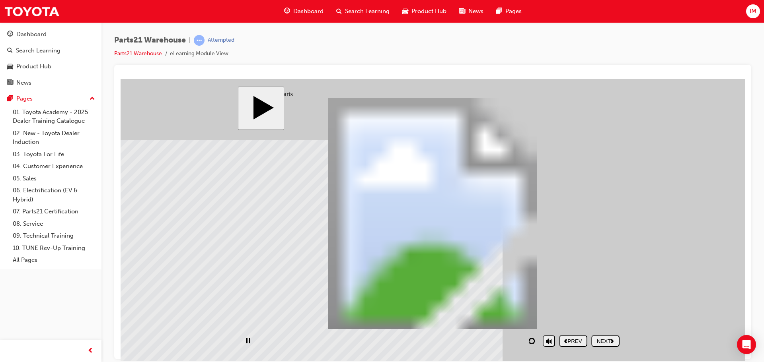
click at [612, 342] on nav "PREV NEXT SUBMIT" at bounding box center [589, 341] width 60 height 18
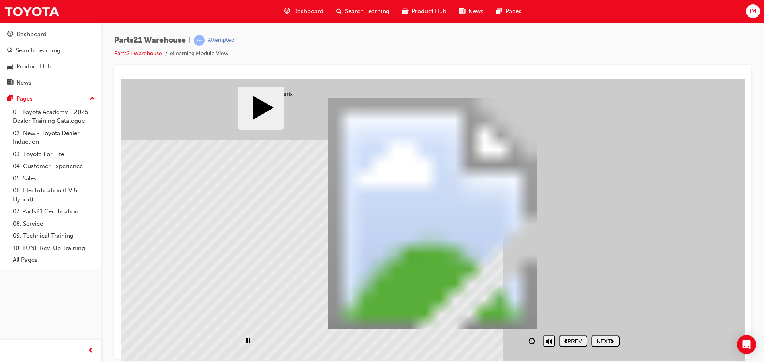
click at [612, 342] on nav "PREV NEXT SUBMIT" at bounding box center [589, 341] width 60 height 18
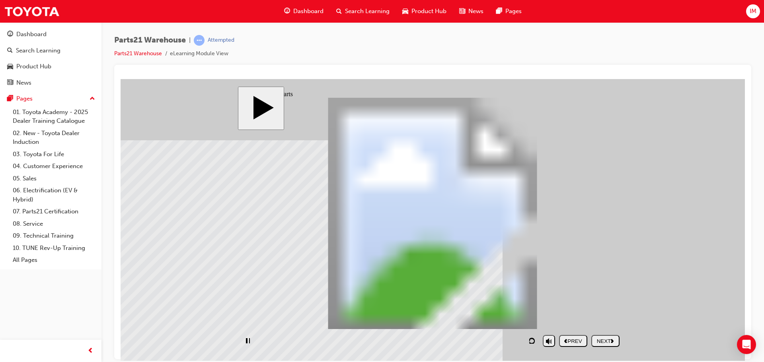
click at [612, 342] on nav "PREV NEXT SUBMIT" at bounding box center [589, 341] width 60 height 18
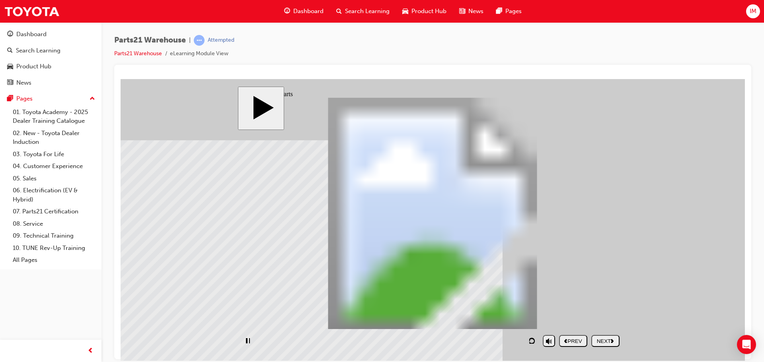
click at [612, 342] on nav "PREV NEXT SUBMIT" at bounding box center [589, 341] width 60 height 18
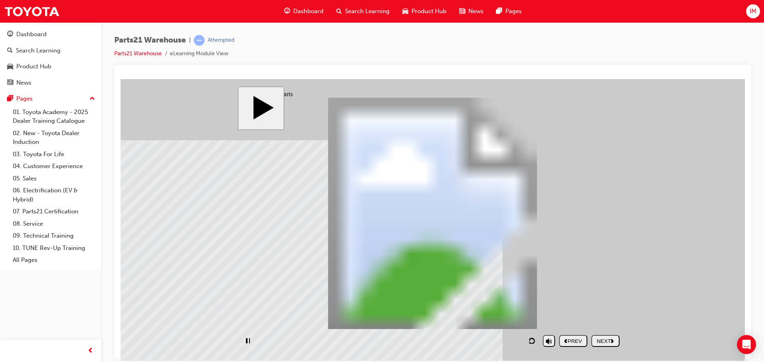
click at [612, 342] on nav "PREV NEXT SUBMIT" at bounding box center [589, 341] width 60 height 18
click at [612, 342] on polygon "next" at bounding box center [612, 341] width 3 height 4
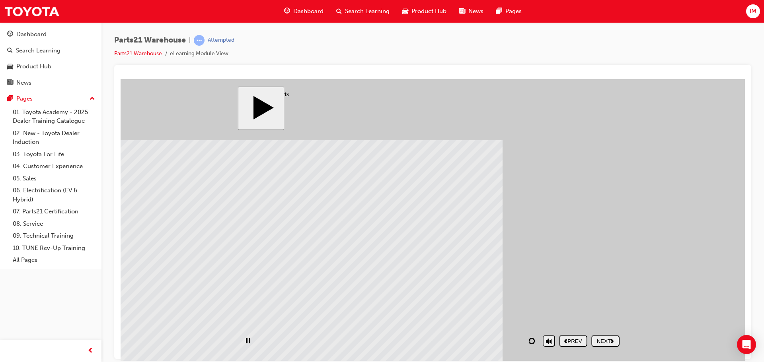
click at [612, 342] on nav "PREV NEXT SUBMIT" at bounding box center [589, 341] width 60 height 18
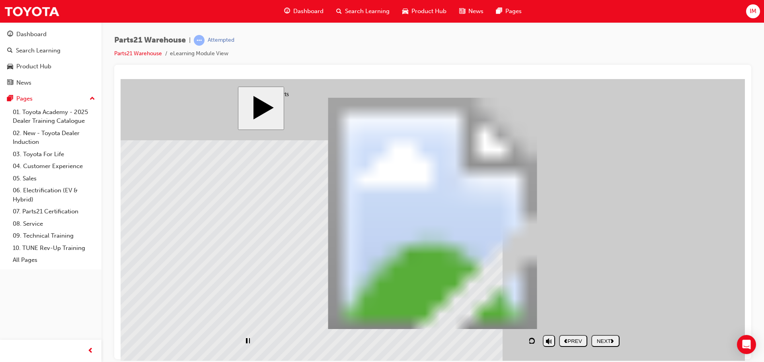
click at [612, 342] on nav "PREV NEXT SUBMIT" at bounding box center [589, 341] width 60 height 18
click at [612, 342] on polygon "next" at bounding box center [612, 341] width 3 height 4
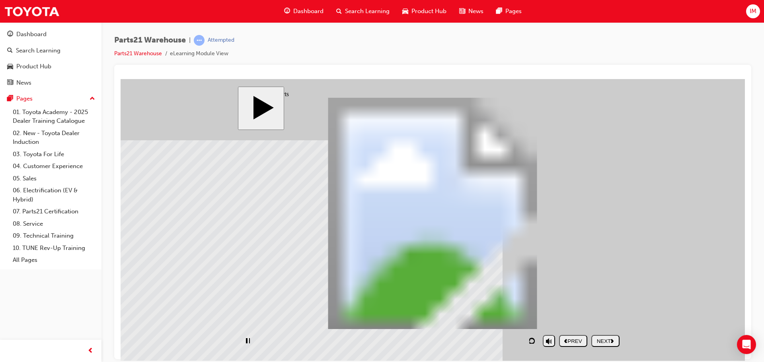
click at [612, 342] on nav "PREV NEXT SUBMIT" at bounding box center [589, 341] width 60 height 18
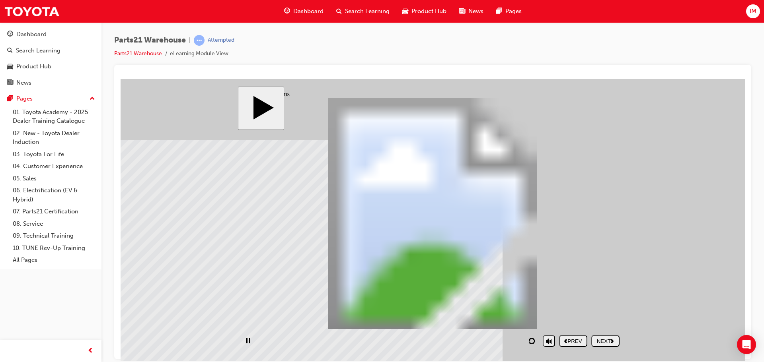
click at [612, 342] on nav "PREV NEXT SUBMIT" at bounding box center [589, 341] width 60 height 18
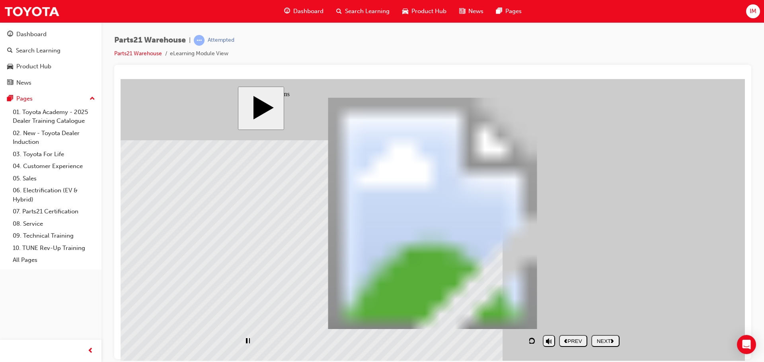
click at [612, 342] on nav "PREV NEXT SUBMIT" at bounding box center [589, 341] width 60 height 18
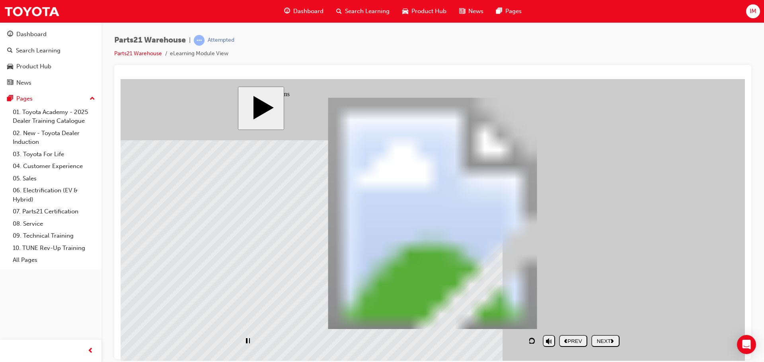
click at [612, 342] on nav "PREV NEXT SUBMIT" at bounding box center [589, 341] width 60 height 18
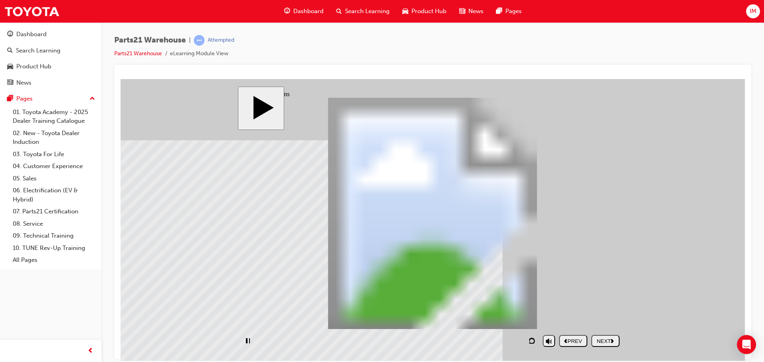
click at [612, 342] on nav "PREV NEXT SUBMIT" at bounding box center [589, 341] width 60 height 18
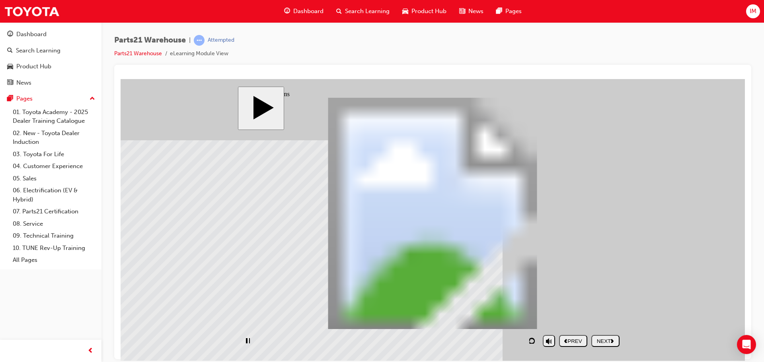
click at [612, 342] on nav "PREV NEXT SUBMIT" at bounding box center [589, 341] width 60 height 18
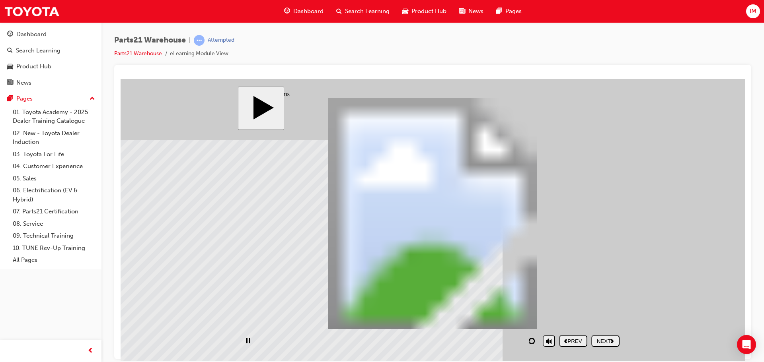
click at [612, 342] on nav "PREV NEXT SUBMIT" at bounding box center [589, 341] width 60 height 18
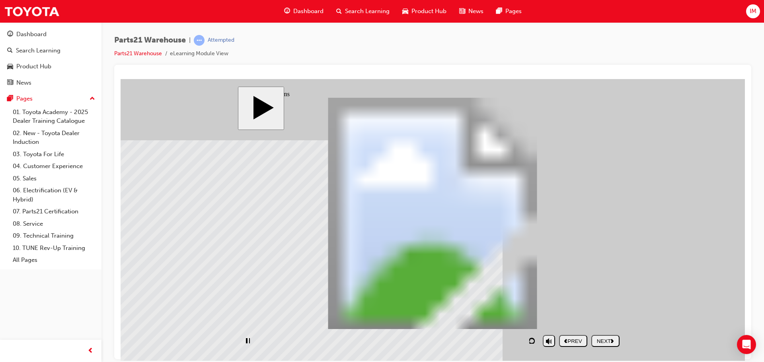
click at [612, 342] on nav "PREV NEXT SUBMIT" at bounding box center [589, 341] width 60 height 18
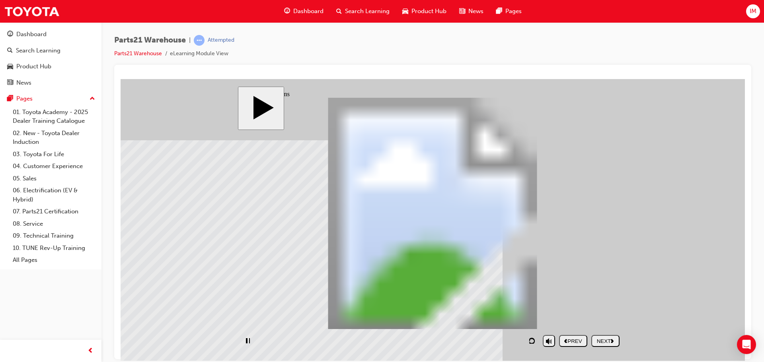
click at [612, 342] on nav "PREV NEXT SUBMIT" at bounding box center [589, 341] width 60 height 18
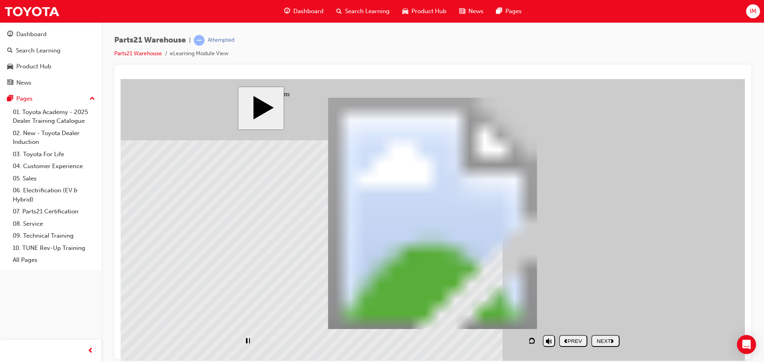
click at [612, 342] on nav "PREV NEXT SUBMIT" at bounding box center [589, 341] width 60 height 18
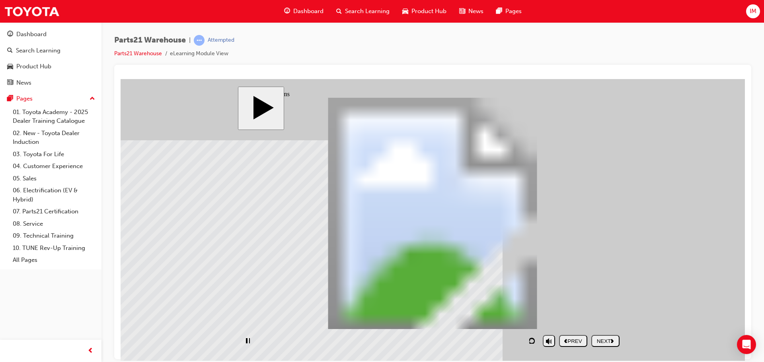
click at [612, 342] on nav "PREV NEXT SUBMIT" at bounding box center [589, 341] width 60 height 18
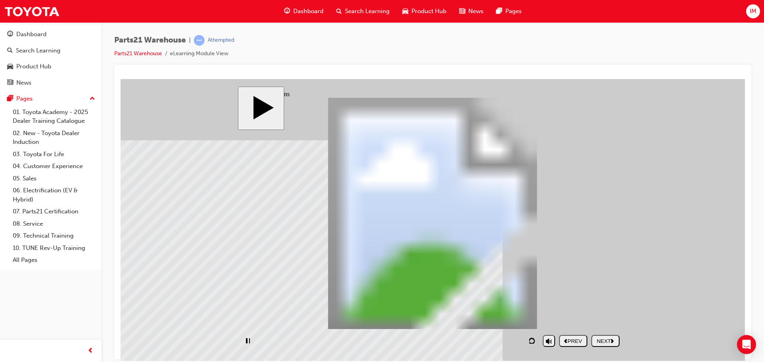
click at [612, 342] on nav "PREV NEXT SUBMIT" at bounding box center [589, 341] width 60 height 18
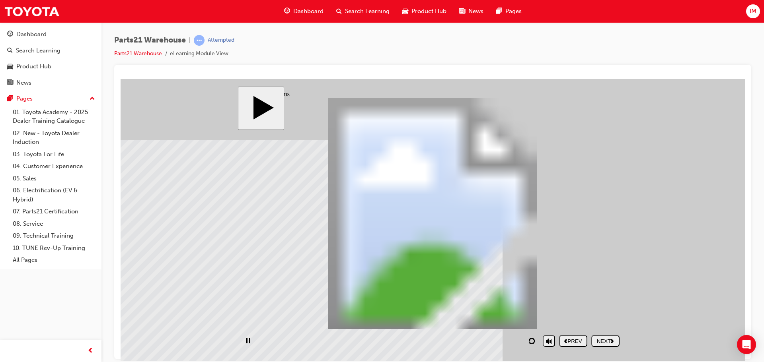
click at [612, 342] on nav "PREV NEXT SUBMIT" at bounding box center [589, 341] width 60 height 18
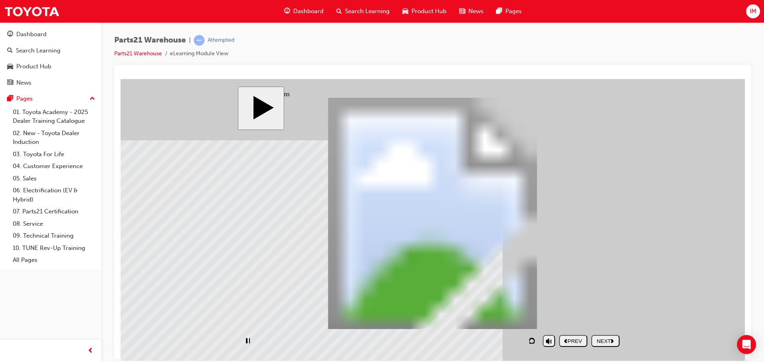
click at [612, 342] on nav "PREV NEXT SUBMIT" at bounding box center [589, 341] width 60 height 18
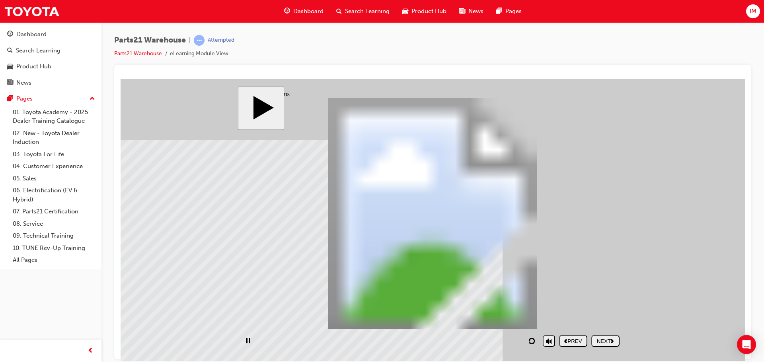
click at [612, 342] on nav "PREV NEXT SUBMIT" at bounding box center [589, 341] width 60 height 18
click at [612, 342] on polygon "next" at bounding box center [612, 341] width 3 height 4
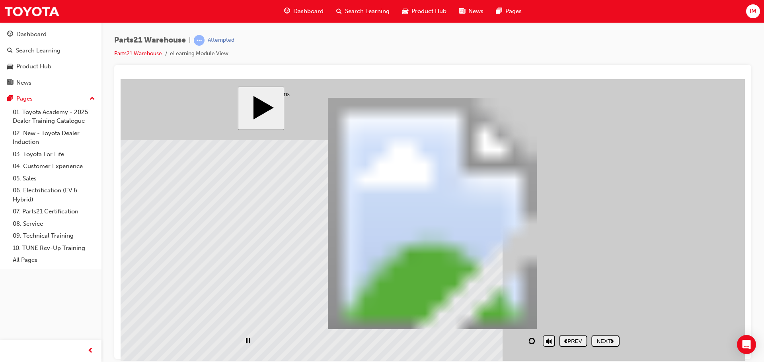
click at [612, 342] on polygon "next" at bounding box center [612, 341] width 3 height 4
click at [612, 342] on nav "PREV NEXT SUBMIT" at bounding box center [589, 341] width 60 height 18
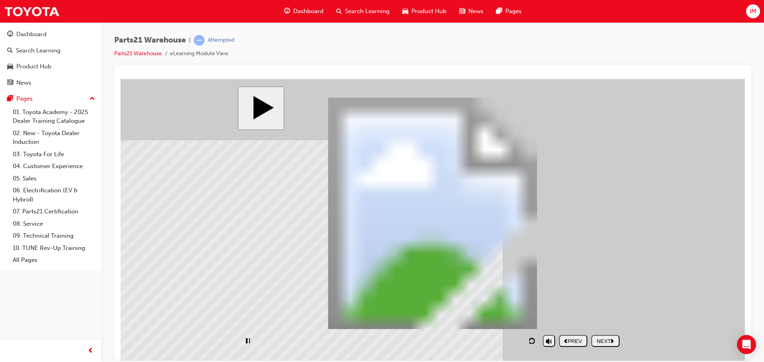
click at [612, 342] on nav "PREV NEXT SUBMIT" at bounding box center [589, 341] width 60 height 18
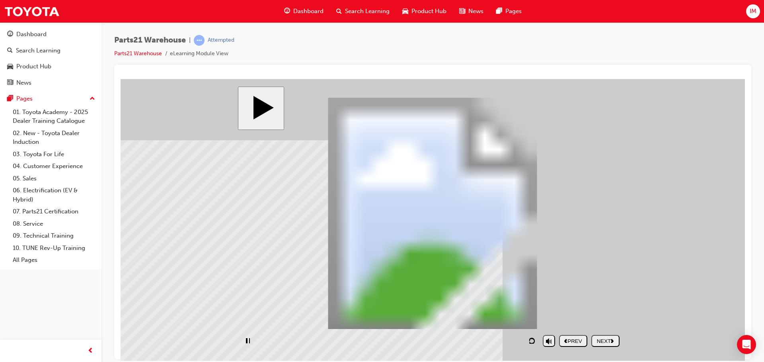
click at [612, 342] on nav "PREV NEXT SUBMIT" at bounding box center [589, 341] width 60 height 18
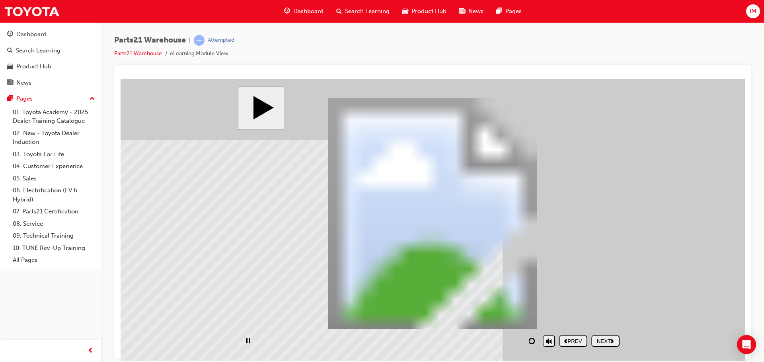
click at [612, 342] on nav "PREV NEXT SUBMIT" at bounding box center [589, 341] width 60 height 18
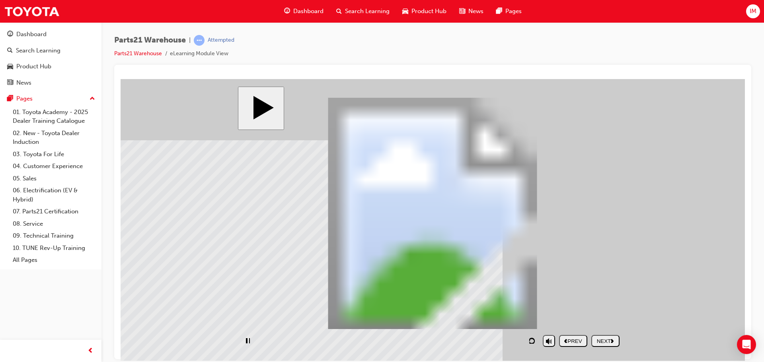
click at [612, 342] on nav "PREV NEXT SUBMIT" at bounding box center [589, 341] width 60 height 18
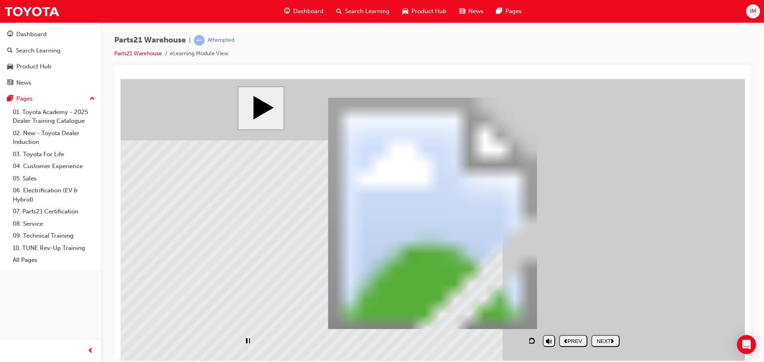
click at [612, 342] on nav "PREV NEXT SUBMIT" at bounding box center [589, 341] width 60 height 18
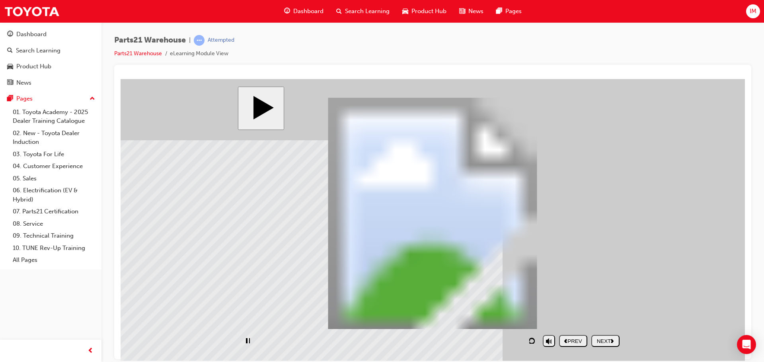
click at [612, 342] on nav "PREV NEXT SUBMIT" at bounding box center [589, 341] width 60 height 18
click at [612, 342] on polygon "next" at bounding box center [612, 341] width 3 height 4
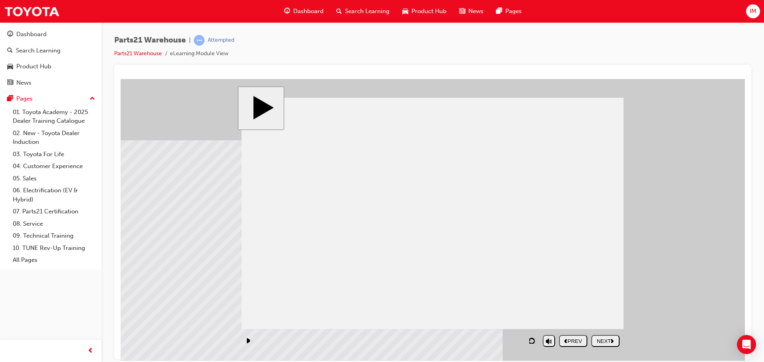
click at [612, 342] on polygon "next" at bounding box center [612, 341] width 3 height 4
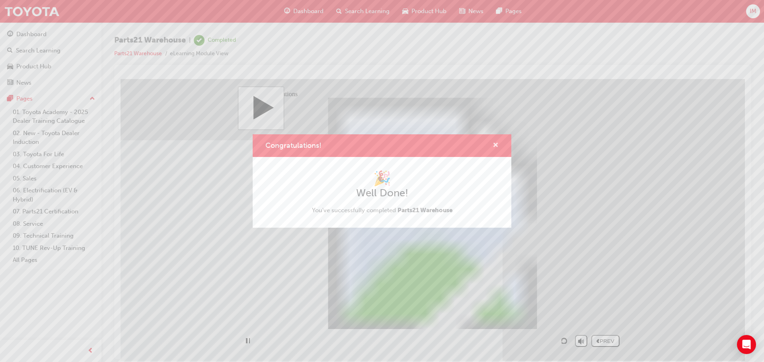
click at [496, 145] on span "cross-icon" at bounding box center [495, 145] width 6 height 7
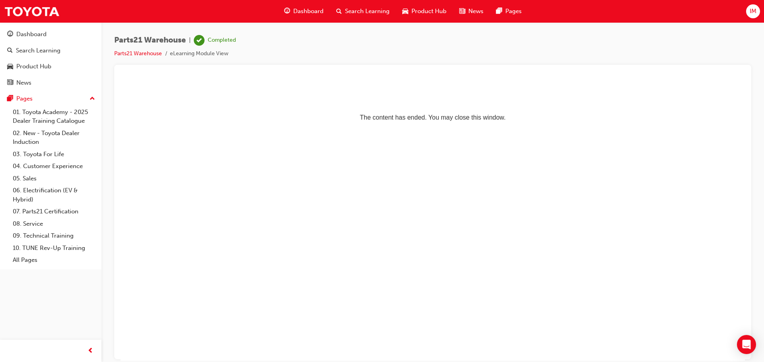
click at [135, 57] on li "Parts21 Warehouse" at bounding box center [142, 53] width 56 height 9
click at [135, 48] on div "Parts21 Warehouse | Completed Parts21 Warehouse eLearning Module View" at bounding box center [175, 46] width 122 height 23
click at [136, 52] on link "Parts21 Warehouse" at bounding box center [138, 53] width 48 height 7
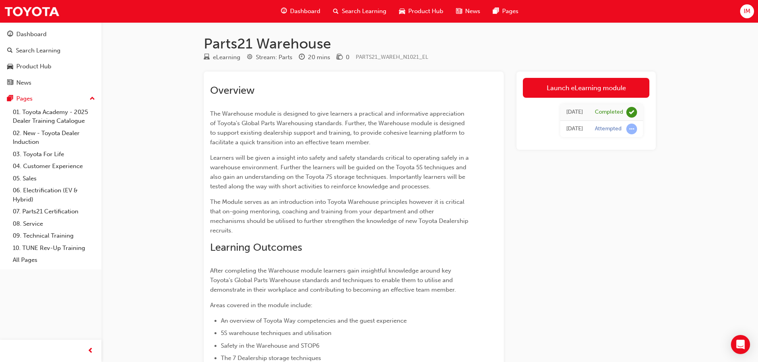
click at [303, 8] on span "Dashboard" at bounding box center [305, 11] width 30 height 9
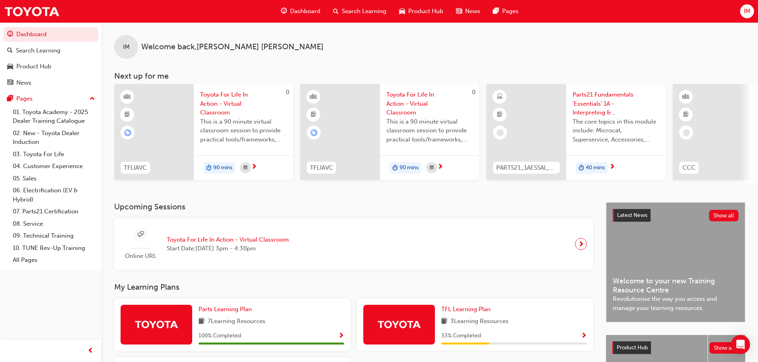
click at [290, 8] on div "Dashboard" at bounding box center [300, 11] width 52 height 16
click at [751, 10] on div "IM" at bounding box center [747, 11] width 14 height 14
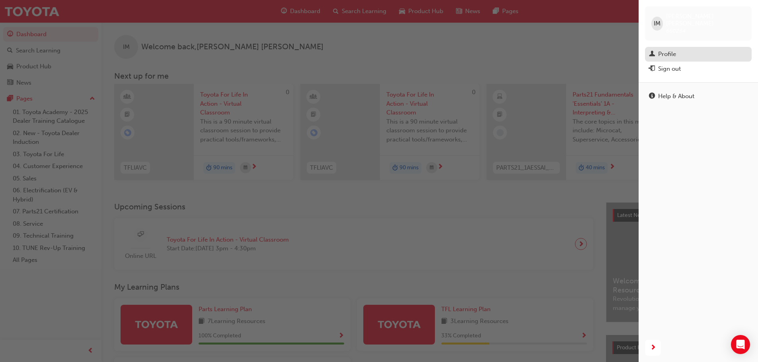
click at [683, 49] on div "Profile" at bounding box center [698, 54] width 99 height 10
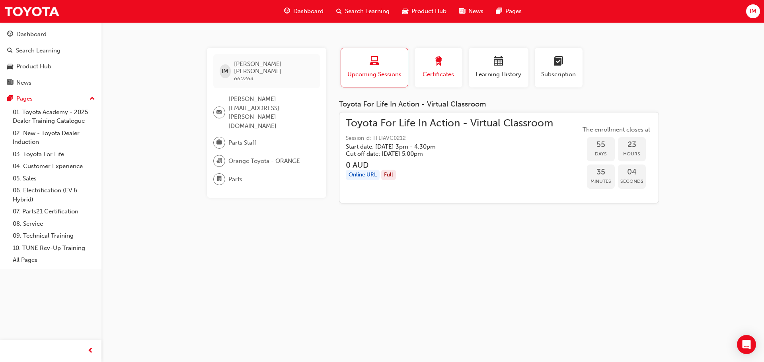
click at [446, 62] on div "button" at bounding box center [438, 62] width 36 height 12
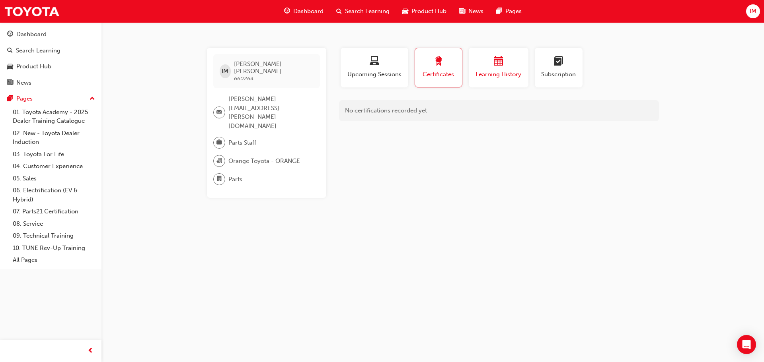
click at [489, 61] on div "button" at bounding box center [499, 62] width 48 height 12
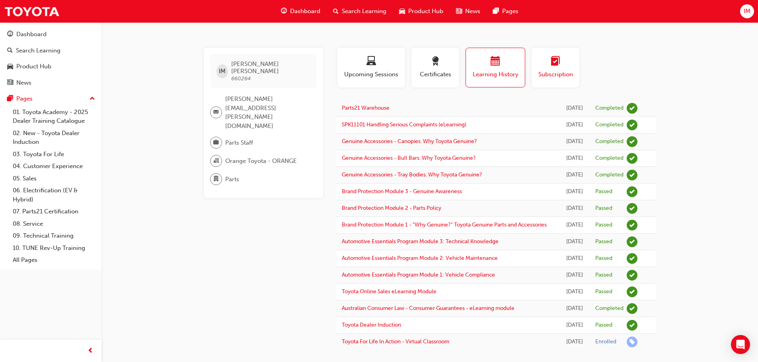
click at [560, 72] on span "Subscription" at bounding box center [555, 74] width 36 height 9
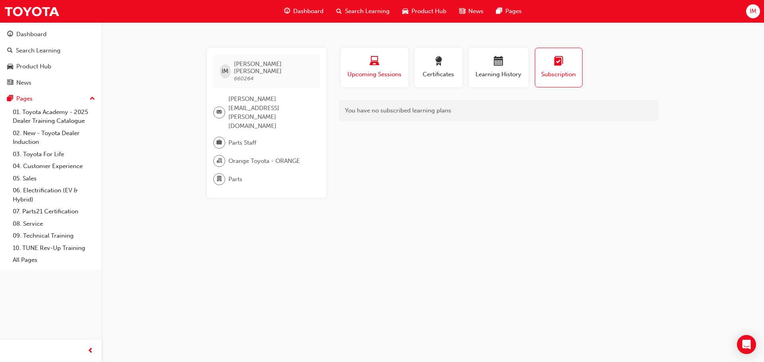
click at [389, 73] on span "Upcoming Sessions" at bounding box center [374, 74] width 56 height 9
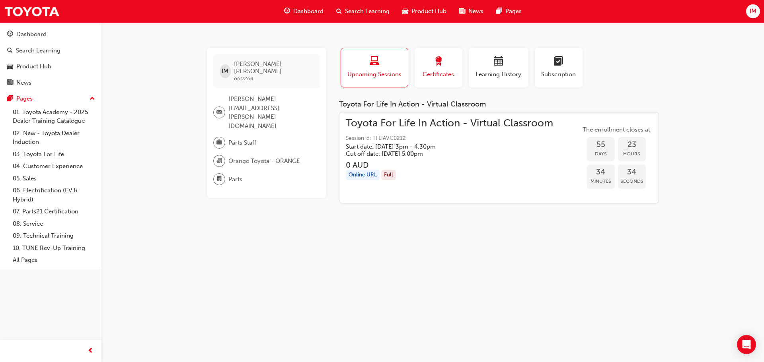
click at [448, 53] on button "Certificates" at bounding box center [438, 68] width 48 height 40
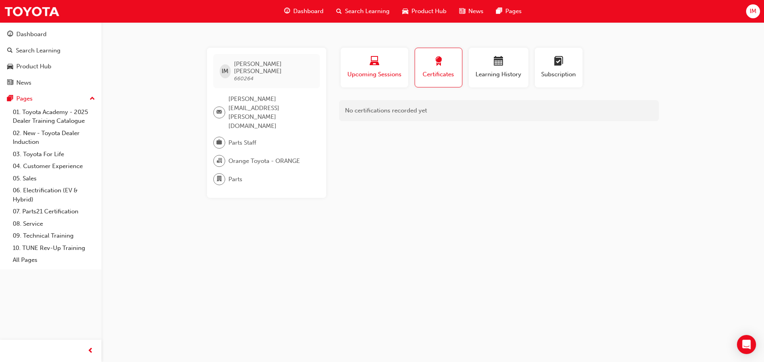
click at [398, 70] on div "Upcoming Sessions" at bounding box center [374, 67] width 56 height 23
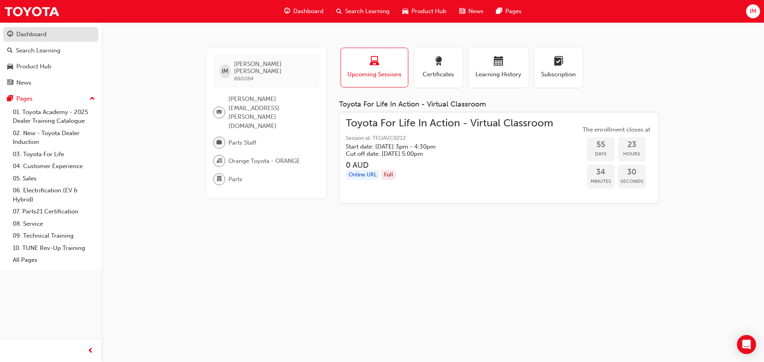
click at [65, 38] on div "Dashboard" at bounding box center [50, 34] width 87 height 10
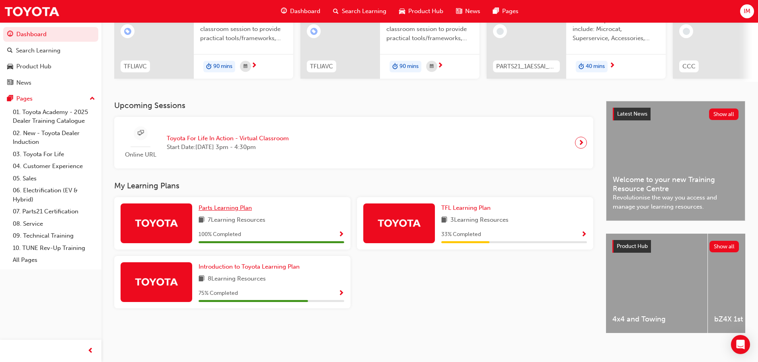
scroll to position [113, 0]
